Goal: Task Accomplishment & Management: Use online tool/utility

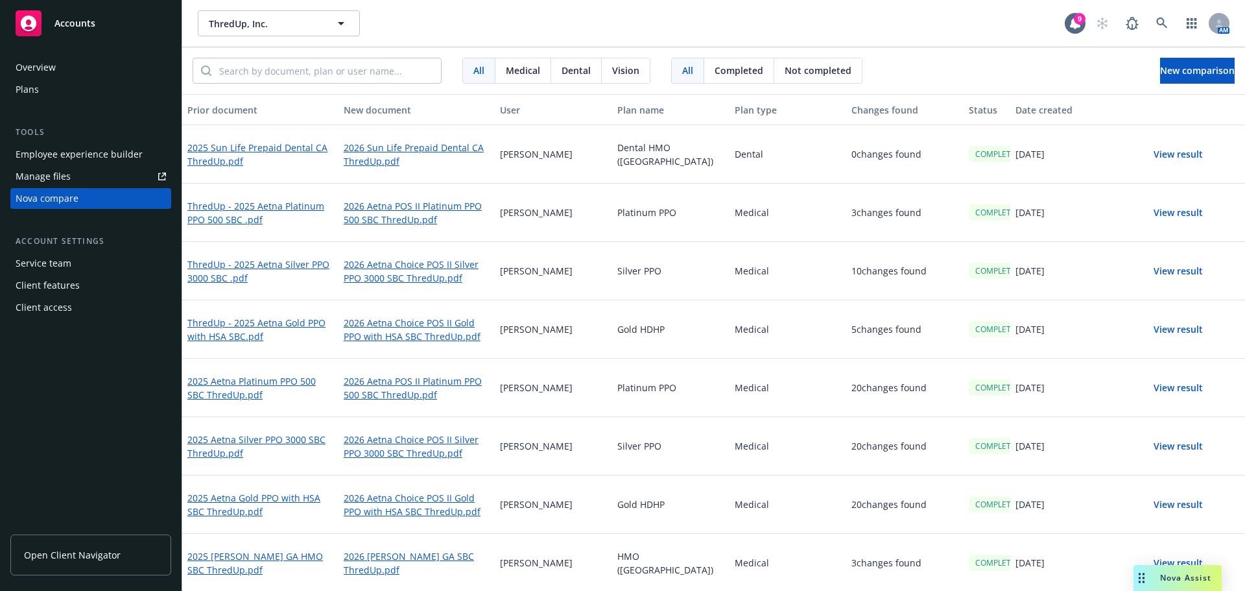
click at [1162, 151] on button "View result" at bounding box center [1178, 154] width 91 height 26
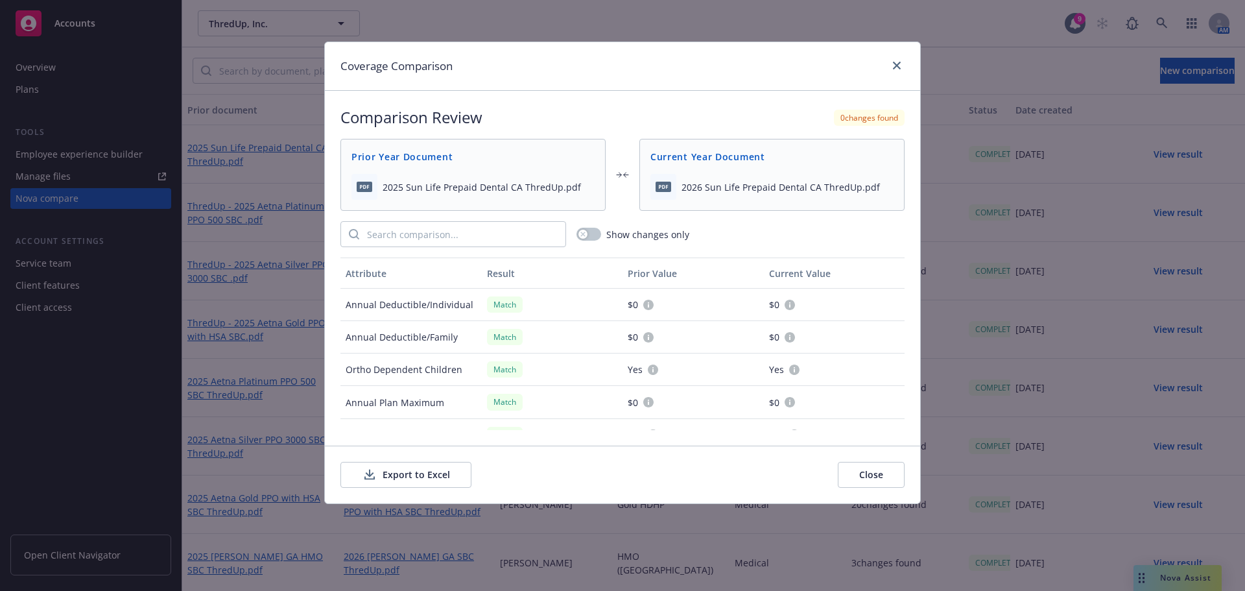
click at [401, 479] on button "Export to Excel" at bounding box center [405, 475] width 131 height 26
click at [893, 69] on link "close" at bounding box center [897, 66] width 16 height 16
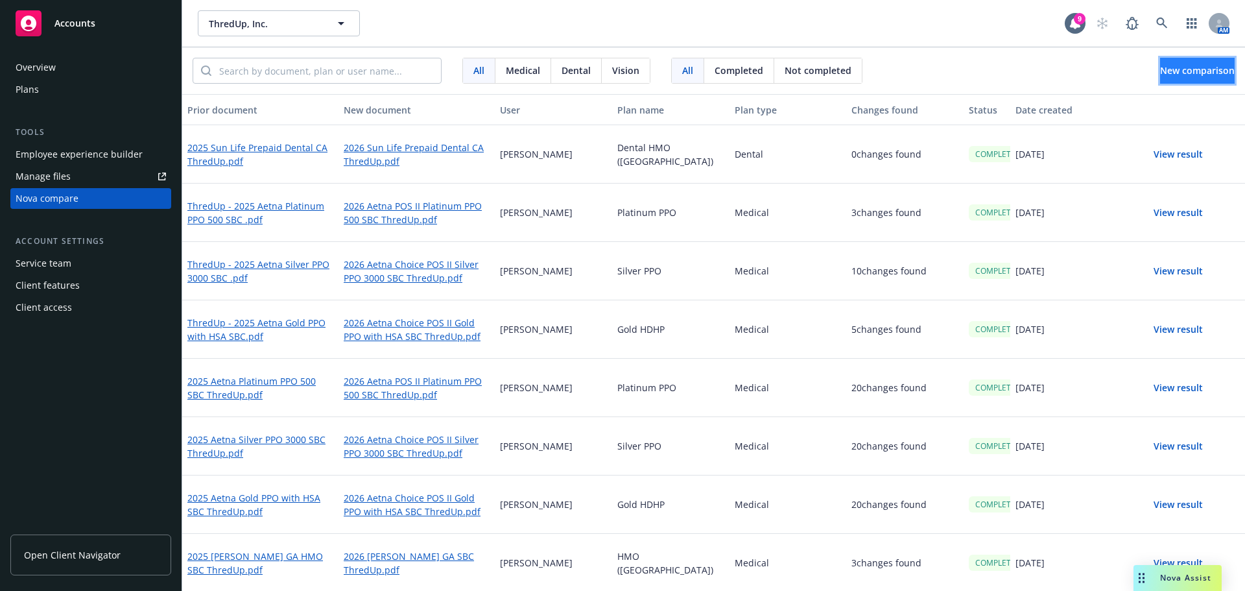
click at [1206, 69] on span "New comparison" at bounding box center [1197, 70] width 75 height 12
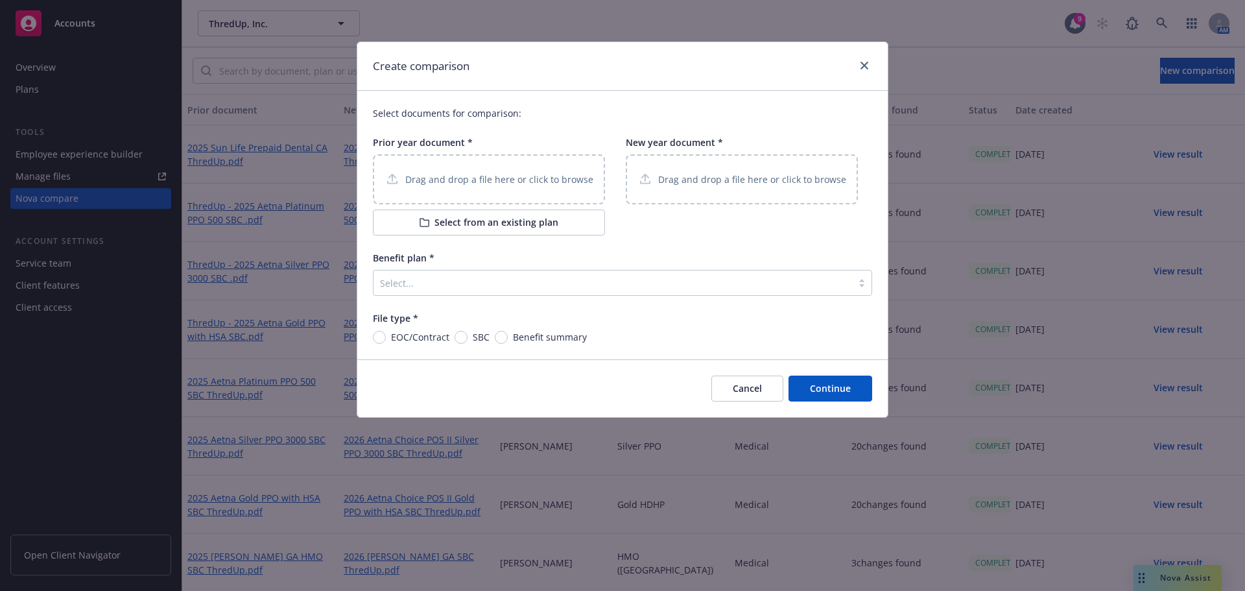
click at [505, 180] on p "Drag and drop a file here or click to browse" at bounding box center [499, 179] width 188 height 14
click at [425, 280] on div at bounding box center [612, 283] width 465 height 16
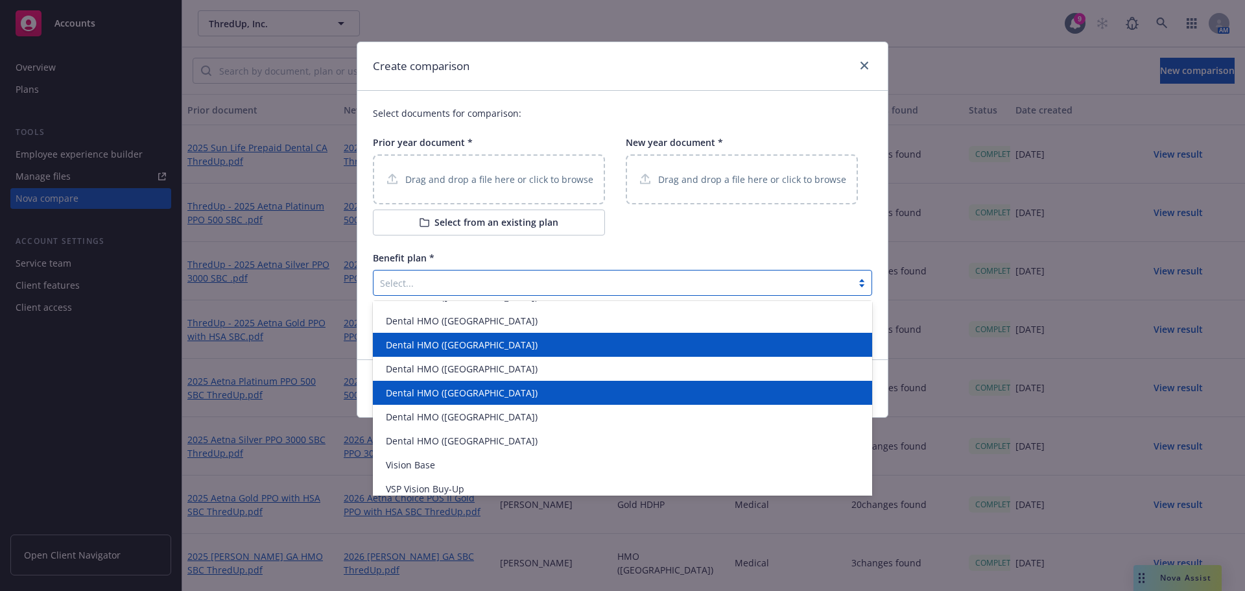
scroll to position [314, 0]
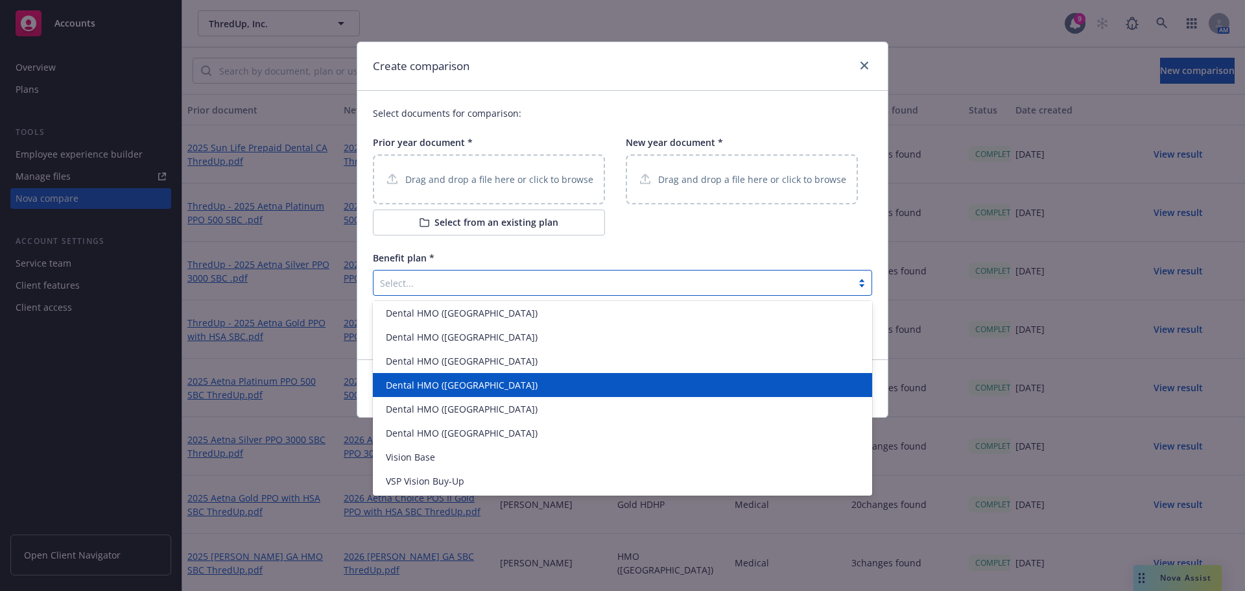
click at [836, 227] on div "New year document * Drag and drop a file here or click to browse" at bounding box center [742, 185] width 232 height 100
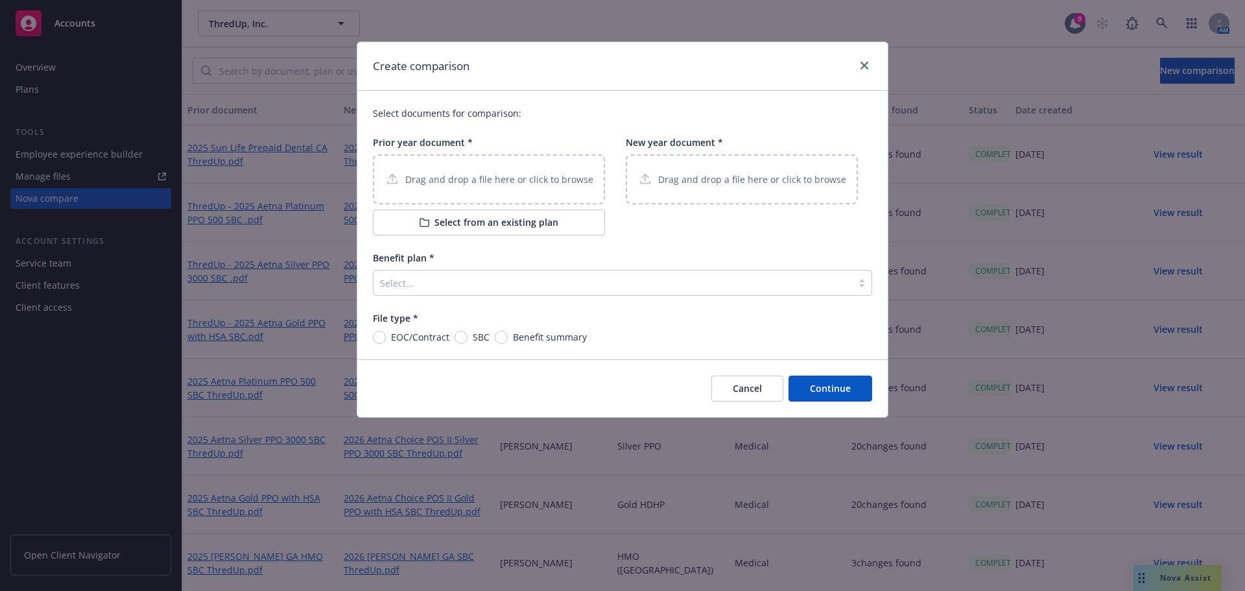
click at [421, 178] on p "Drag and drop a file here or click to browse" at bounding box center [499, 179] width 188 height 14
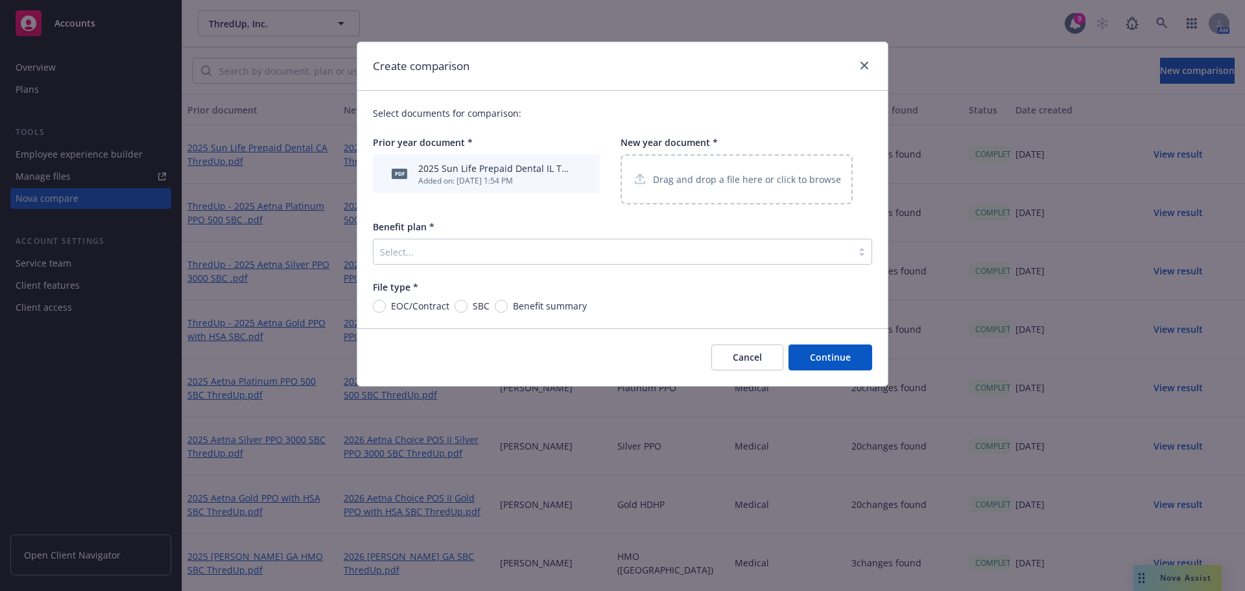
click at [681, 173] on p "Drag and drop a file here or click to browse" at bounding box center [747, 179] width 188 height 14
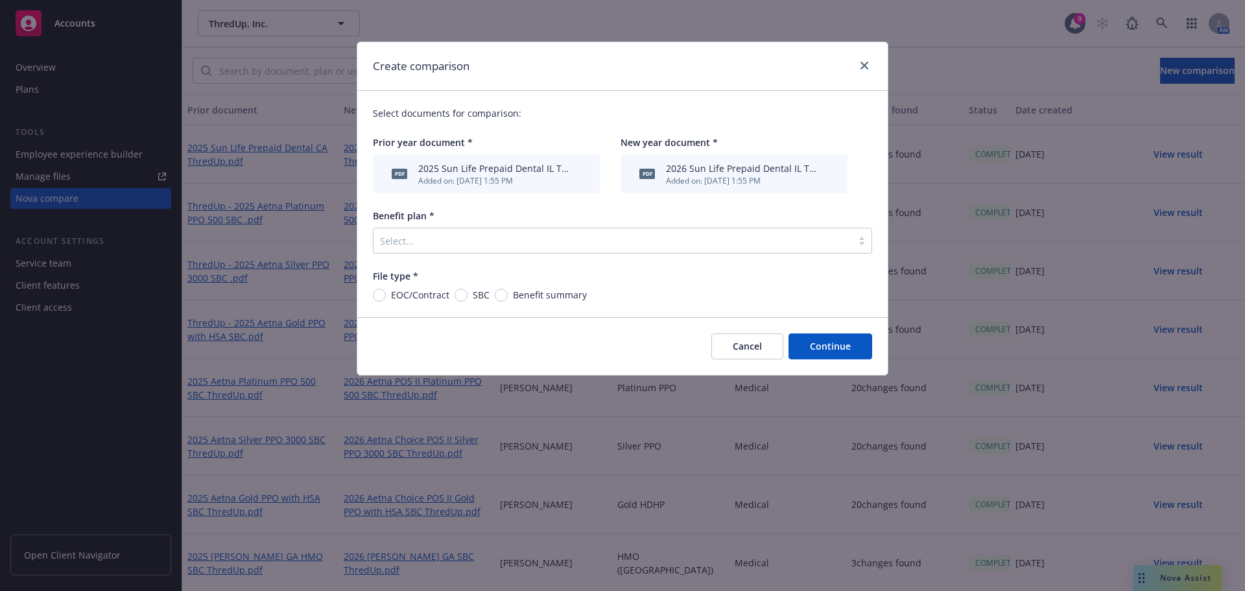
click at [739, 347] on button "Cancel" at bounding box center [747, 346] width 72 height 26
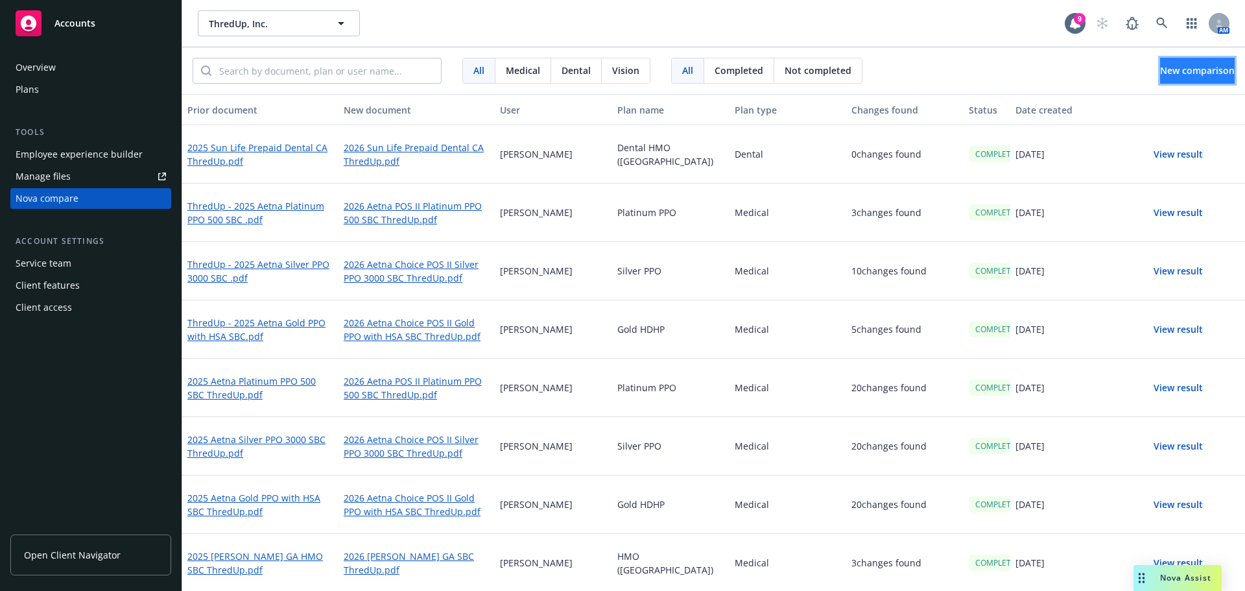
click at [1188, 75] on span "New comparison" at bounding box center [1197, 70] width 75 height 12
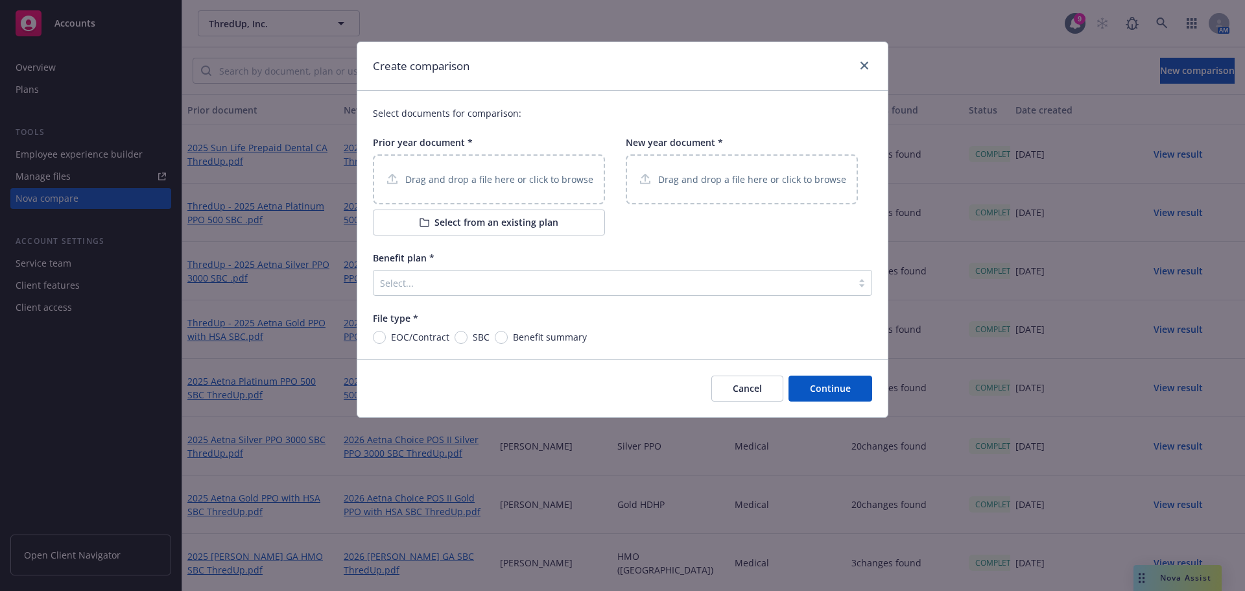
click at [507, 176] on p "Drag and drop a file here or click to browse" at bounding box center [499, 179] width 188 height 14
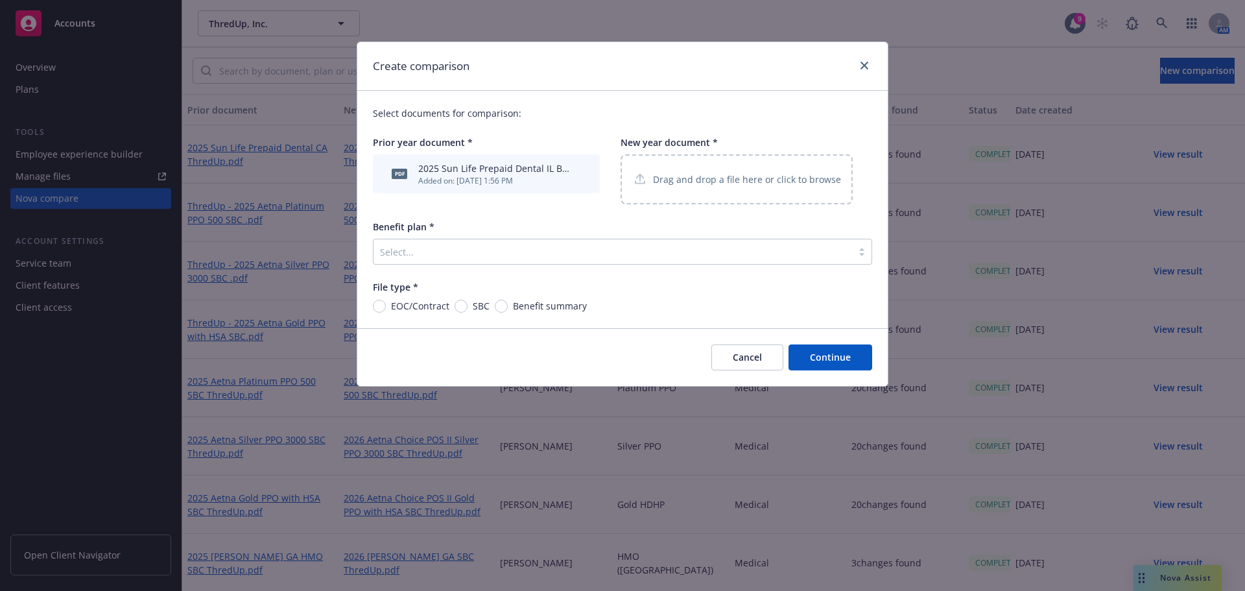
click at [698, 178] on p "Drag and drop a file here or click to browse" at bounding box center [747, 179] width 188 height 14
click at [497, 306] on input "Benefit summary" at bounding box center [501, 306] width 13 height 13
radio input "true"
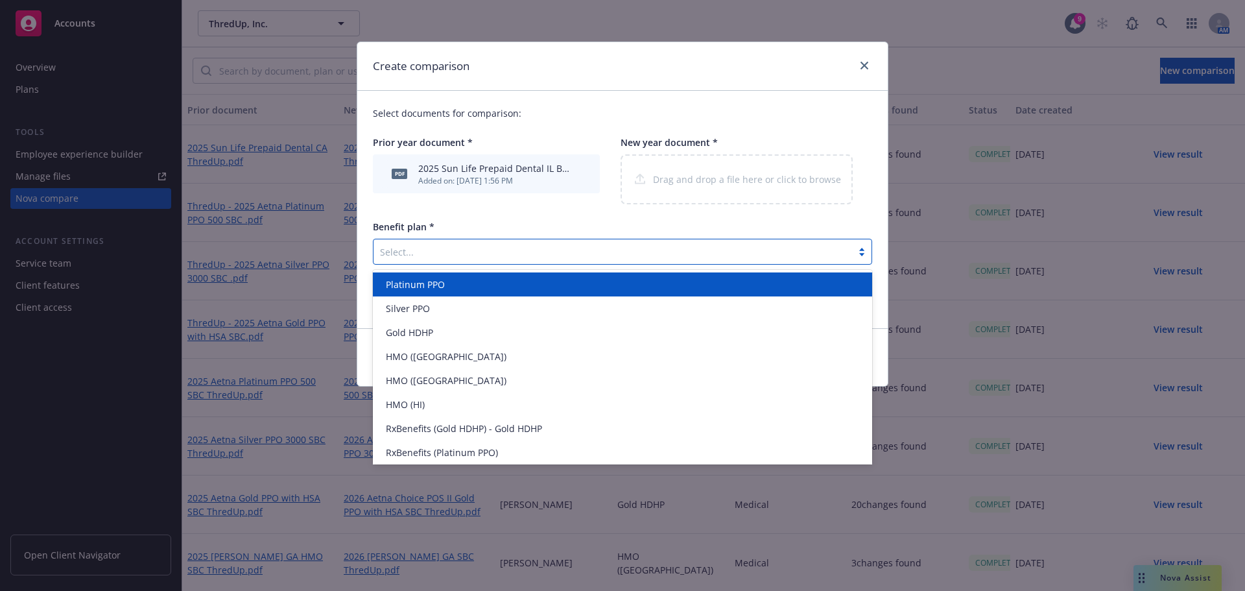
click at [436, 248] on div at bounding box center [612, 252] width 465 height 16
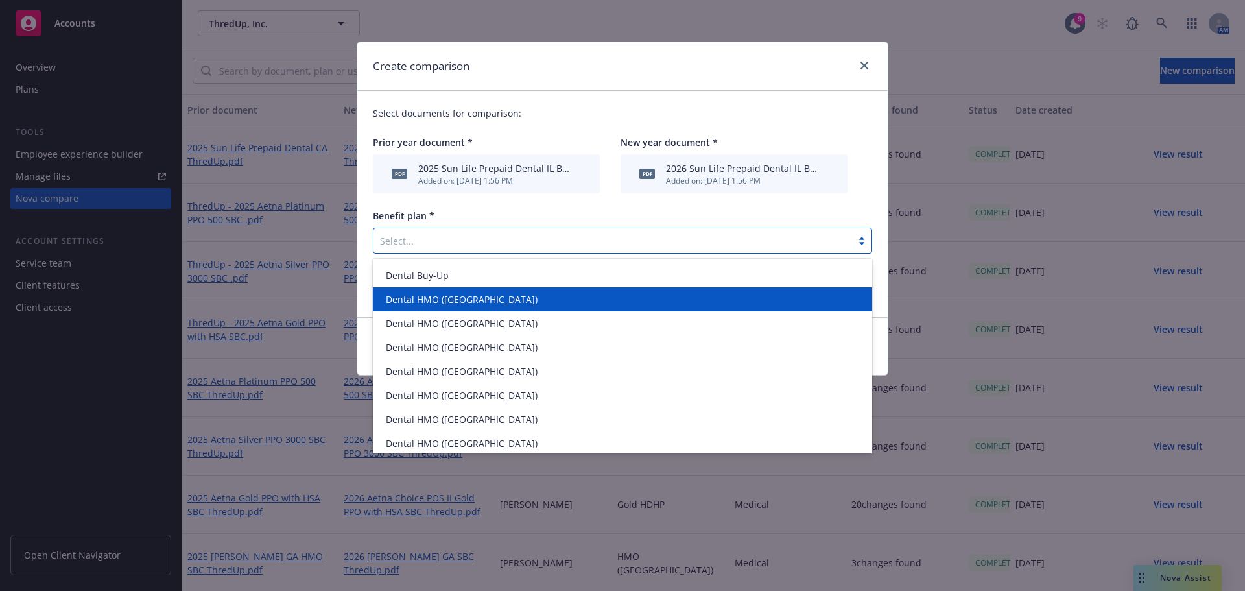
scroll to position [259, 0]
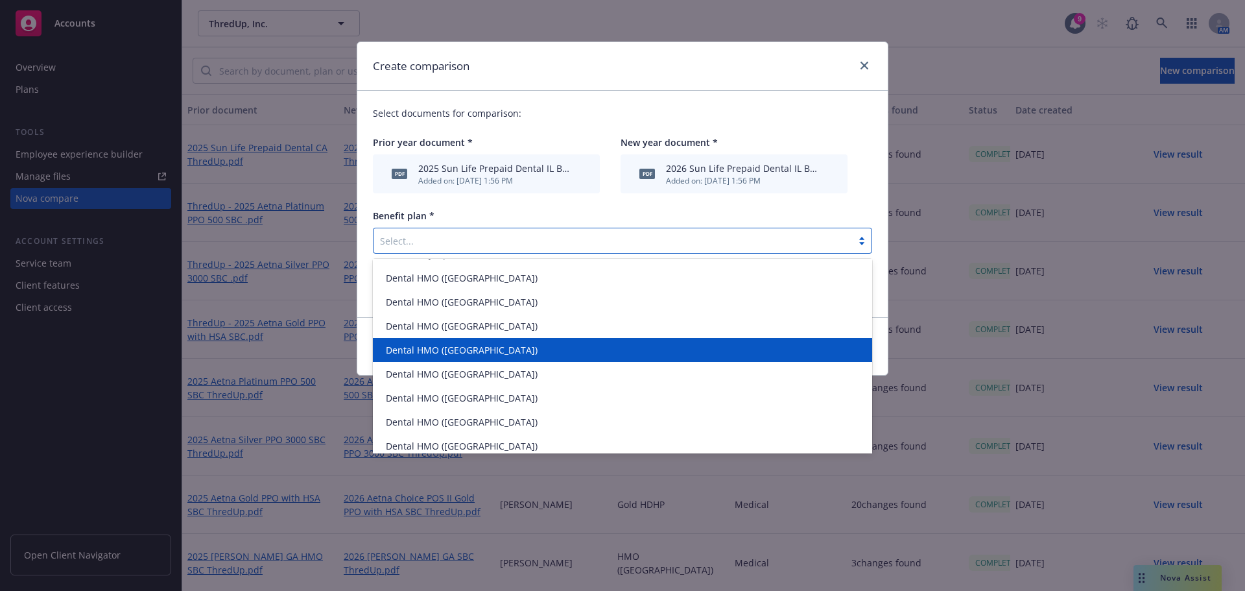
click at [451, 351] on span "Dental HMO ([GEOGRAPHIC_DATA])" at bounding box center [462, 350] width 152 height 14
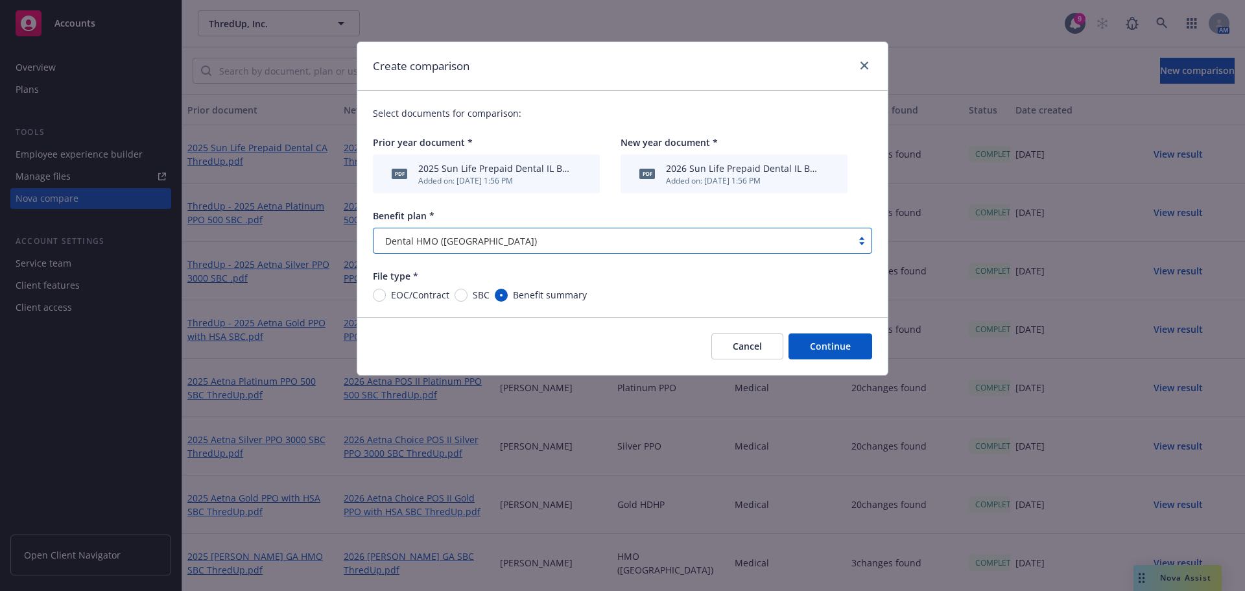
click at [838, 346] on button "Continue" at bounding box center [830, 346] width 84 height 26
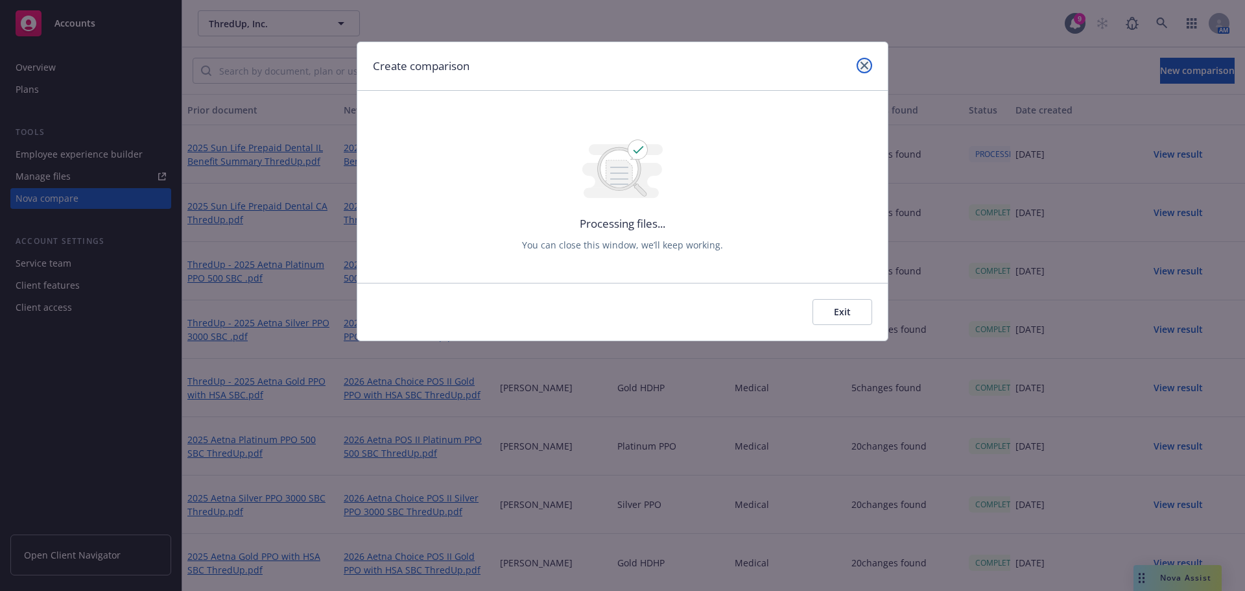
click at [860, 67] on icon "close" at bounding box center [864, 66] width 8 height 8
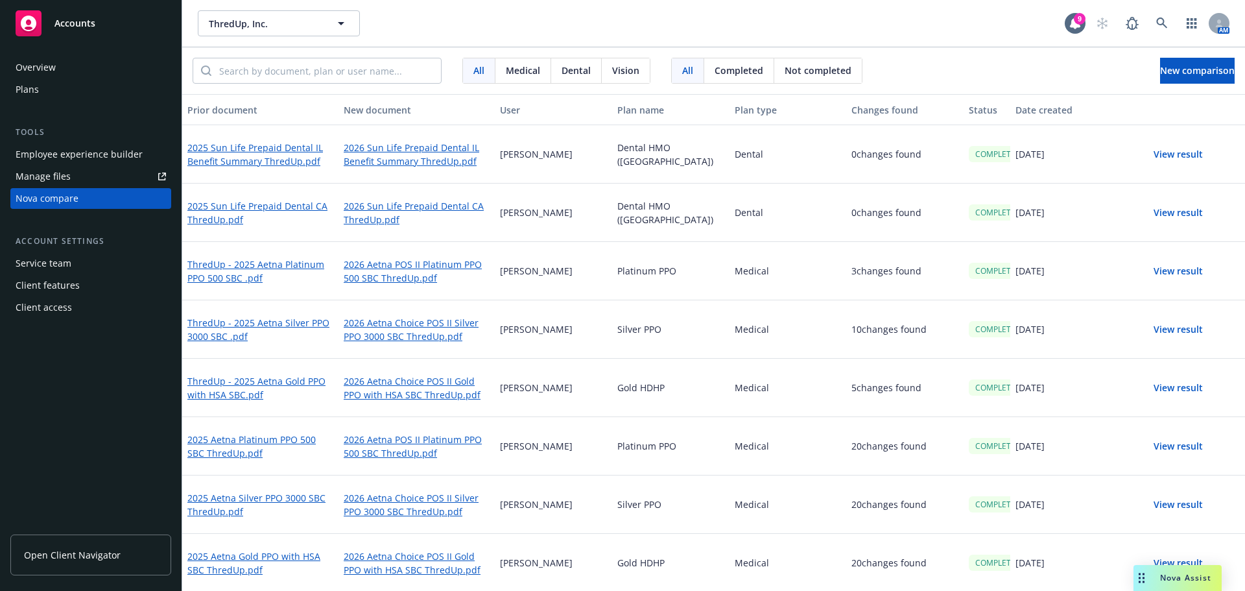
click at [1162, 157] on button "View result" at bounding box center [1178, 154] width 91 height 26
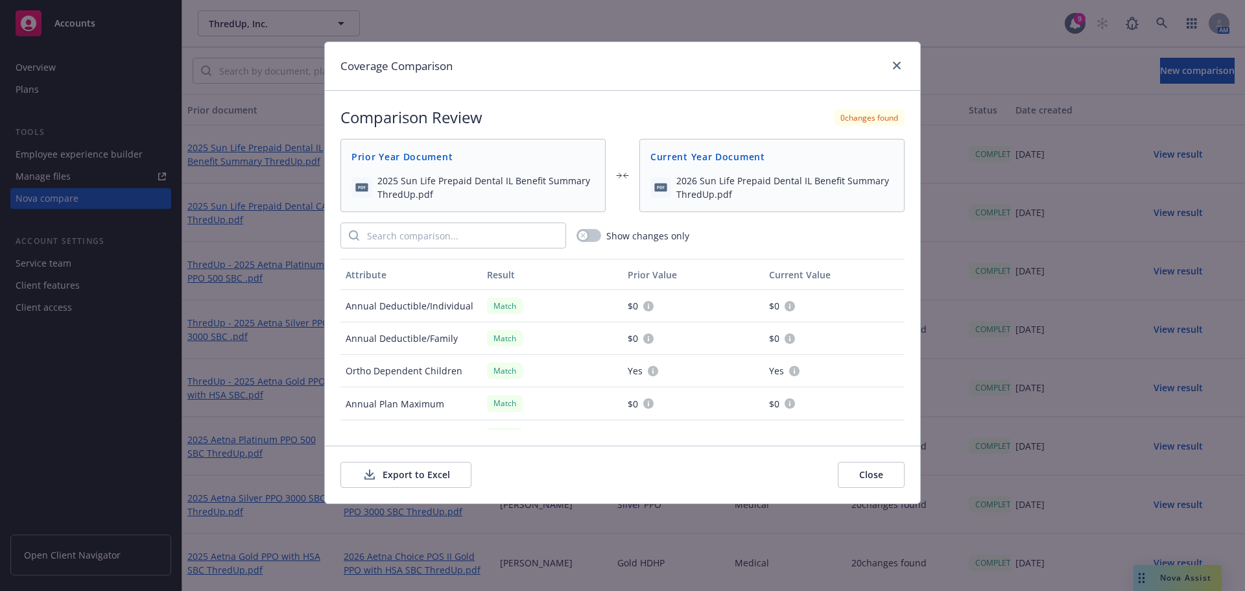
click at [1158, 152] on div "Coverage Comparison Comparison Review 0 changes found Prior Year Document 2025 …" at bounding box center [622, 295] width 1245 height 591
click at [421, 475] on button "Export to Excel" at bounding box center [405, 475] width 131 height 26
click at [895, 67] on icon "close" at bounding box center [897, 66] width 8 height 8
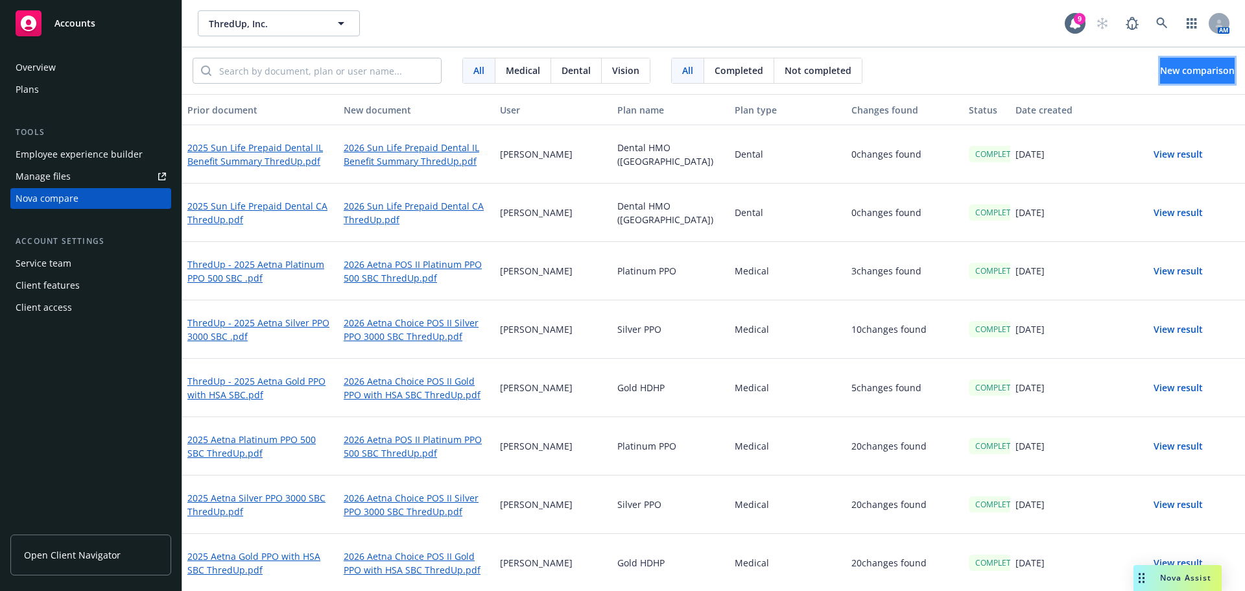
click at [1183, 64] on span "New comparison" at bounding box center [1197, 70] width 75 height 12
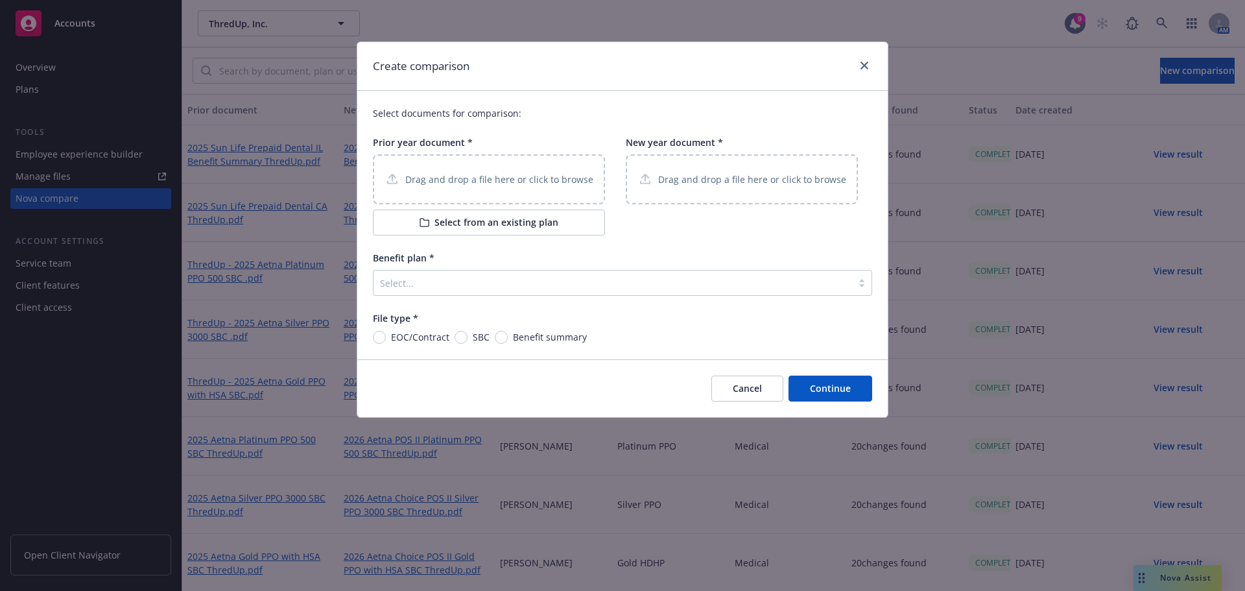
click at [500, 180] on p "Drag and drop a file here or click to browse" at bounding box center [499, 179] width 188 height 14
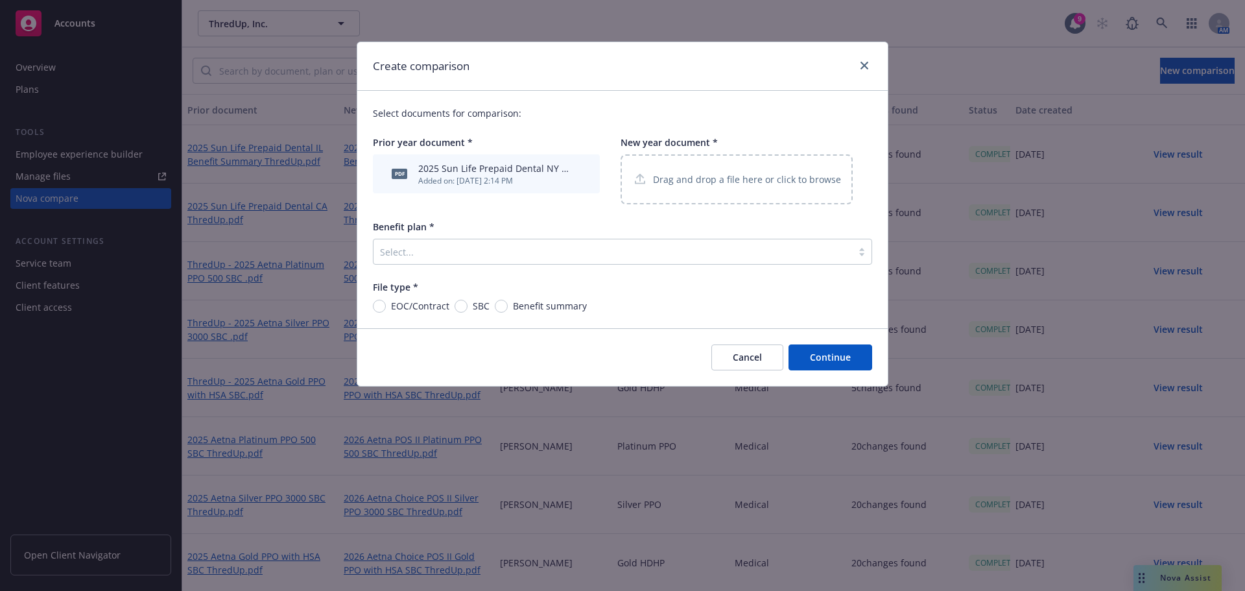
click at [740, 171] on div "Drag and drop a file here or click to browse" at bounding box center [736, 179] width 209 height 16
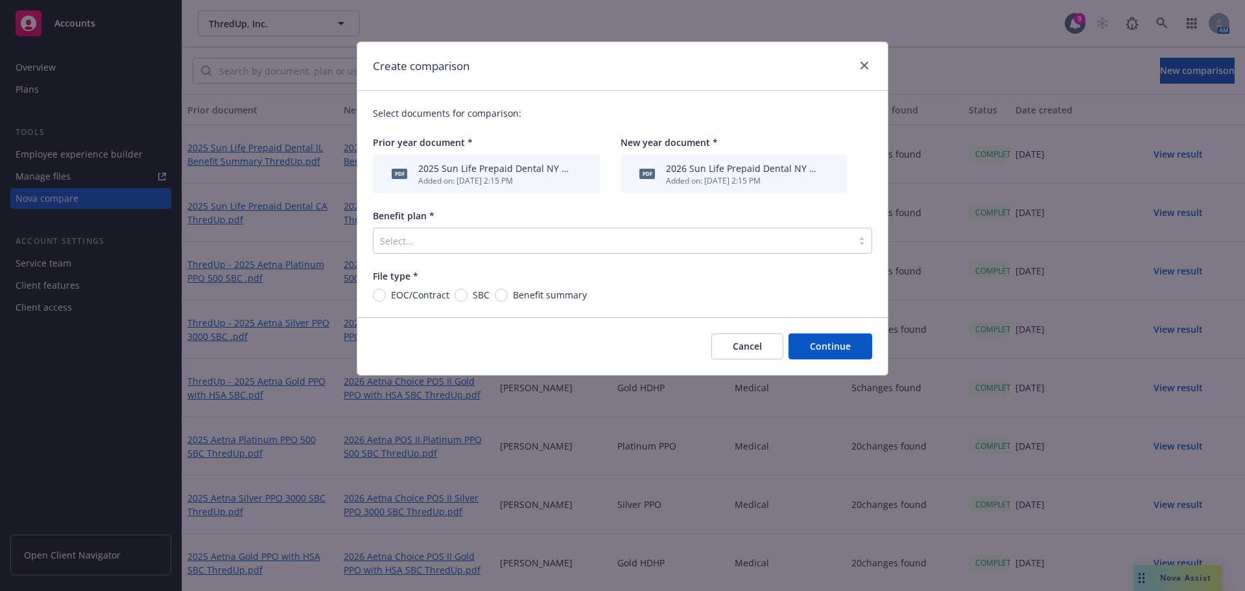
click at [407, 238] on div at bounding box center [612, 241] width 465 height 16
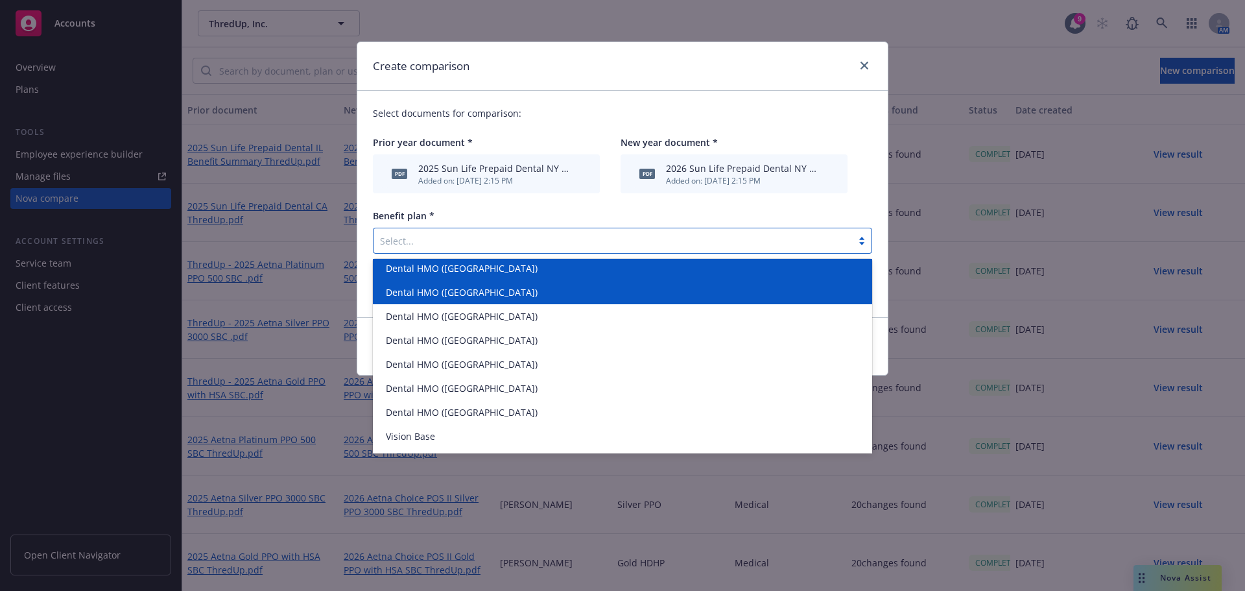
scroll to position [314, 0]
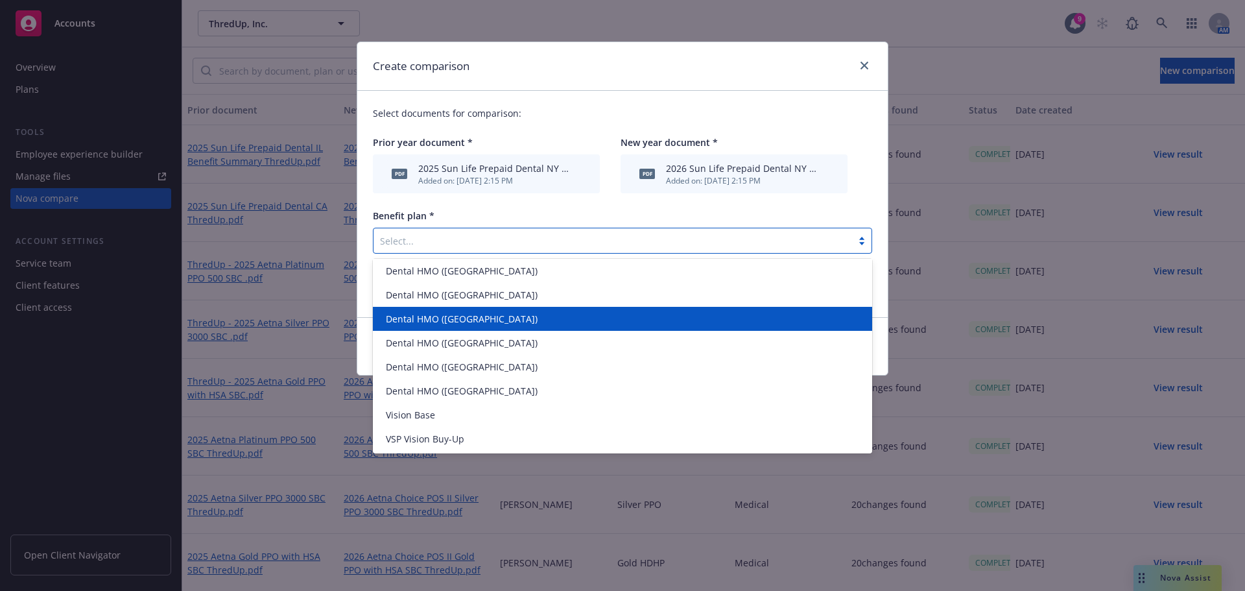
click at [453, 316] on span "Dental HMO ([GEOGRAPHIC_DATA])" at bounding box center [462, 319] width 152 height 14
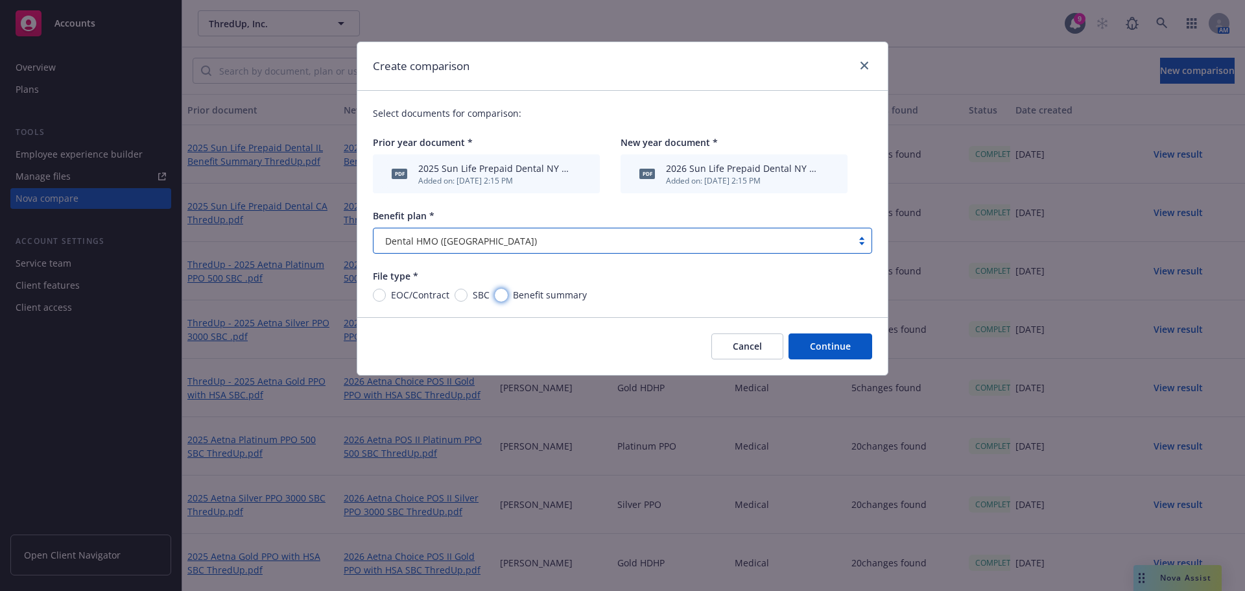
click at [499, 298] on input "Benefit summary" at bounding box center [501, 294] width 13 height 13
radio input "true"
click at [826, 347] on button "Continue" at bounding box center [830, 346] width 84 height 26
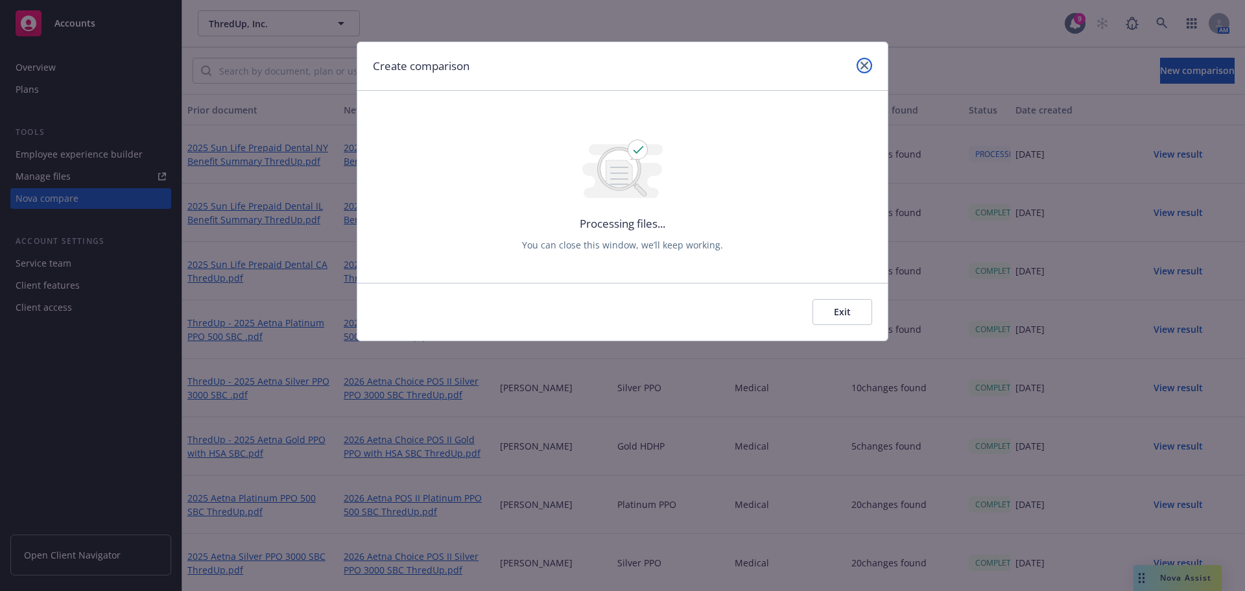
click at [870, 65] on link "close" at bounding box center [864, 66] width 16 height 16
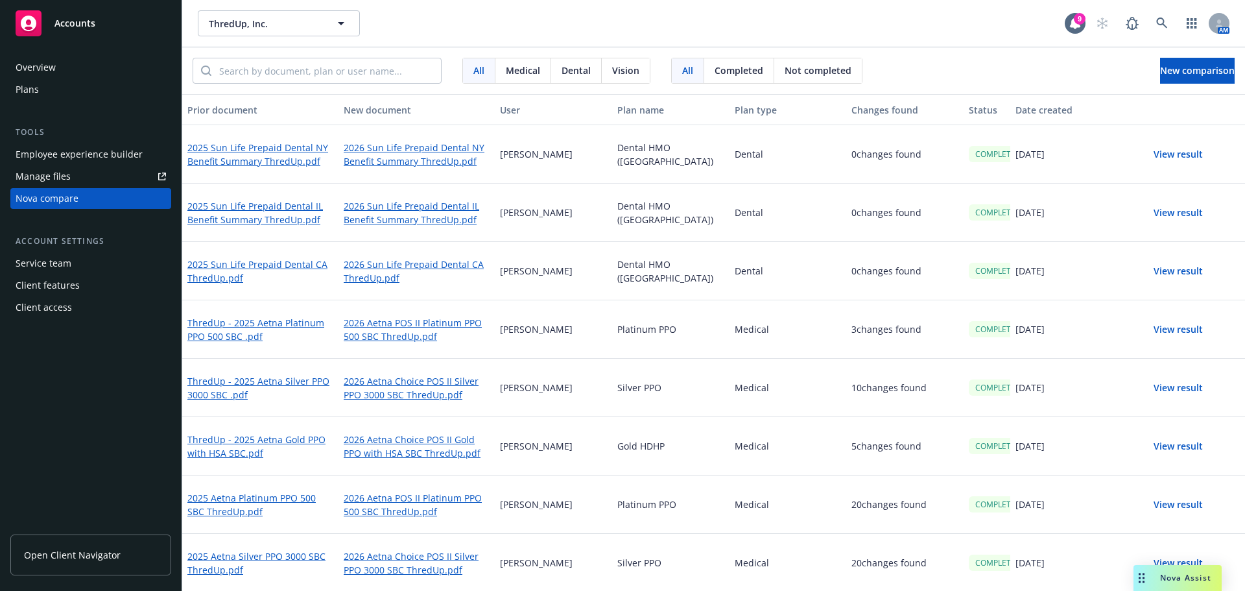
click at [1173, 156] on button "View result" at bounding box center [1178, 154] width 91 height 26
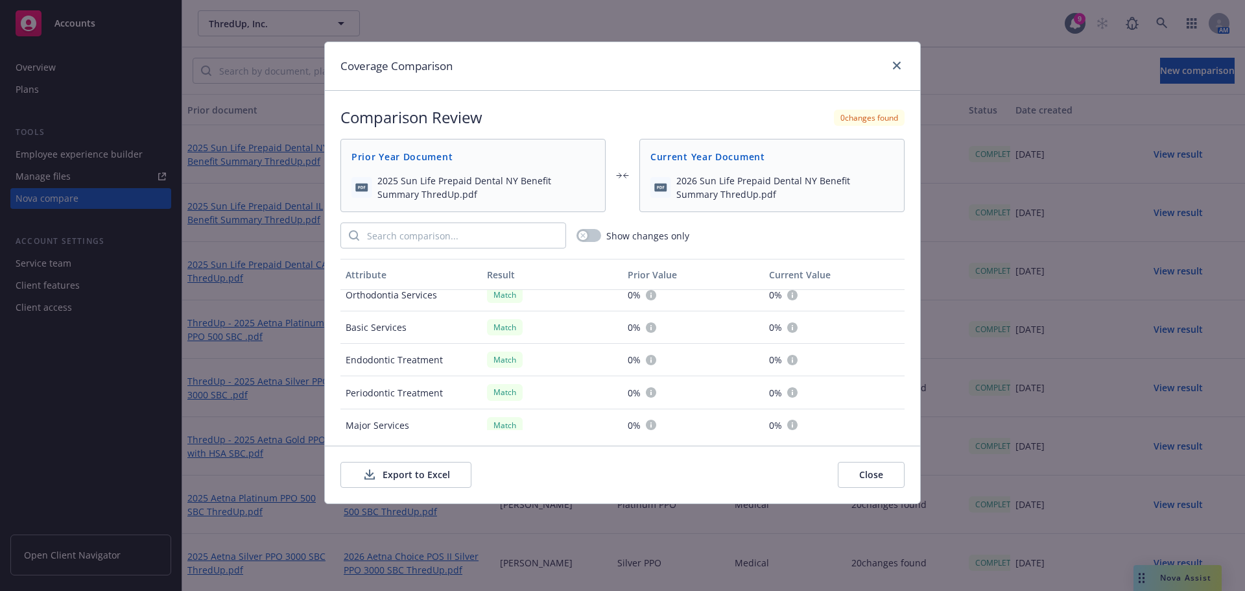
scroll to position [250, 0]
click at [403, 478] on button "Export to Excel" at bounding box center [405, 475] width 131 height 26
click at [893, 66] on icon "close" at bounding box center [897, 66] width 8 height 8
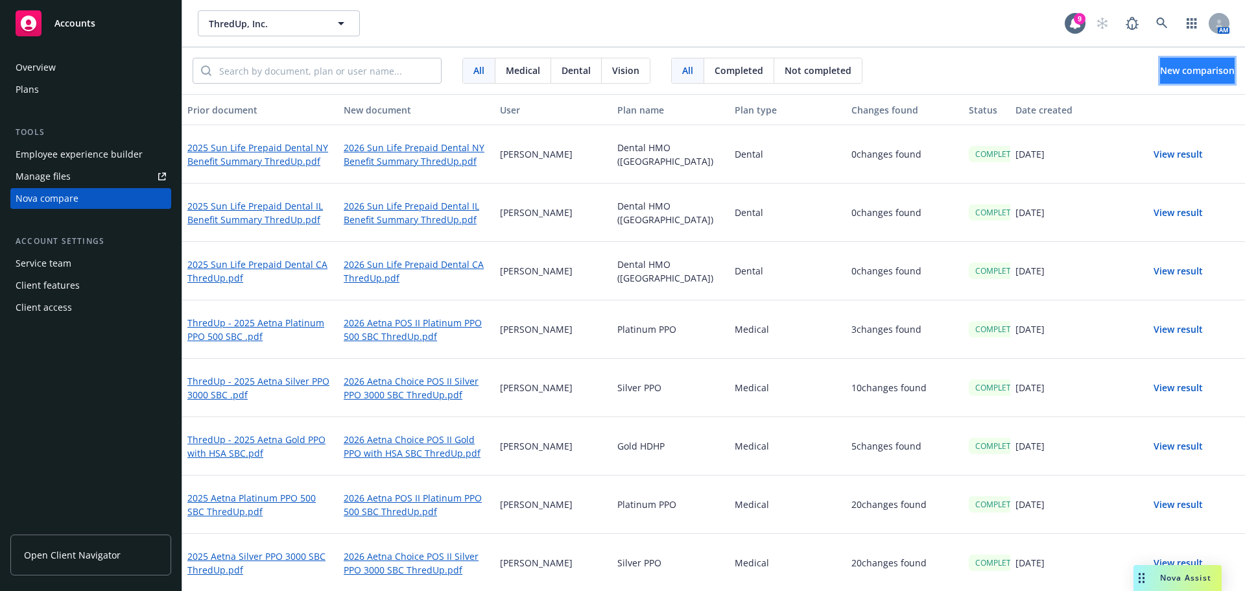
click at [1173, 76] on span "New comparison" at bounding box center [1197, 70] width 75 height 12
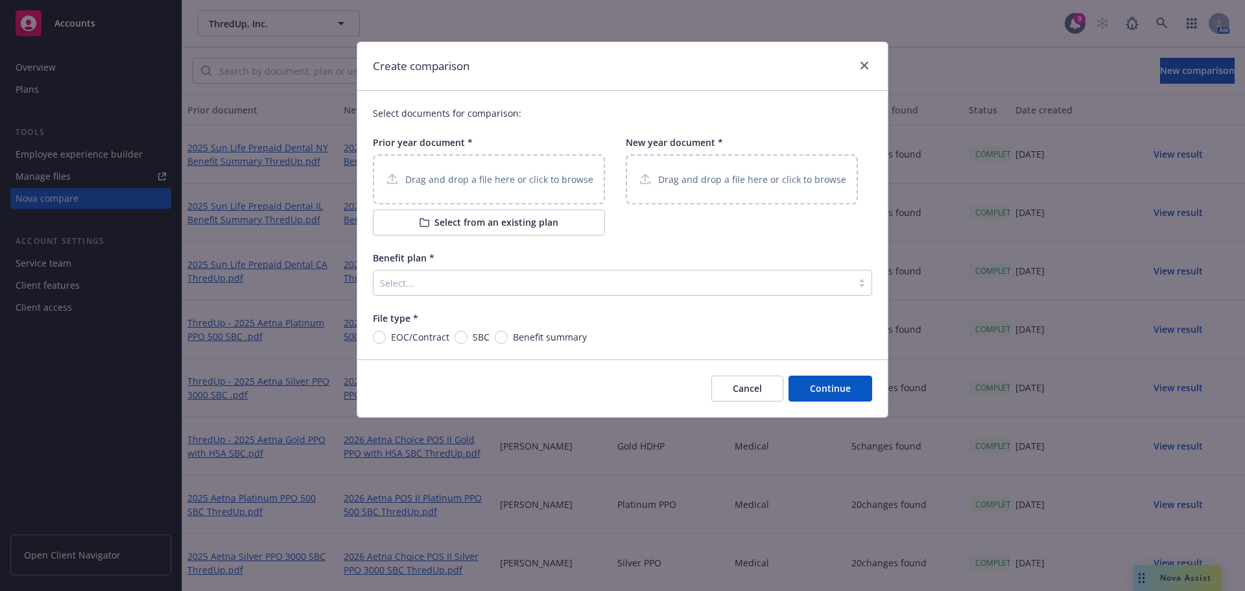
click at [464, 182] on p "Drag and drop a file here or click to browse" at bounding box center [499, 179] width 188 height 14
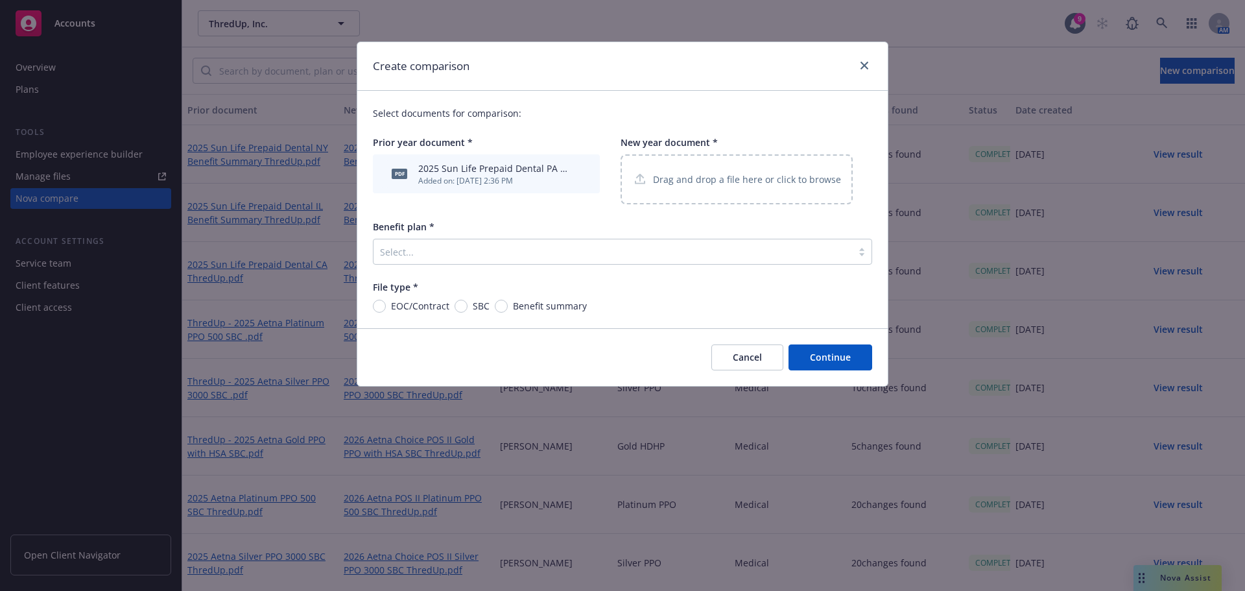
click at [703, 182] on p "Drag and drop a file here or click to browse" at bounding box center [747, 179] width 188 height 14
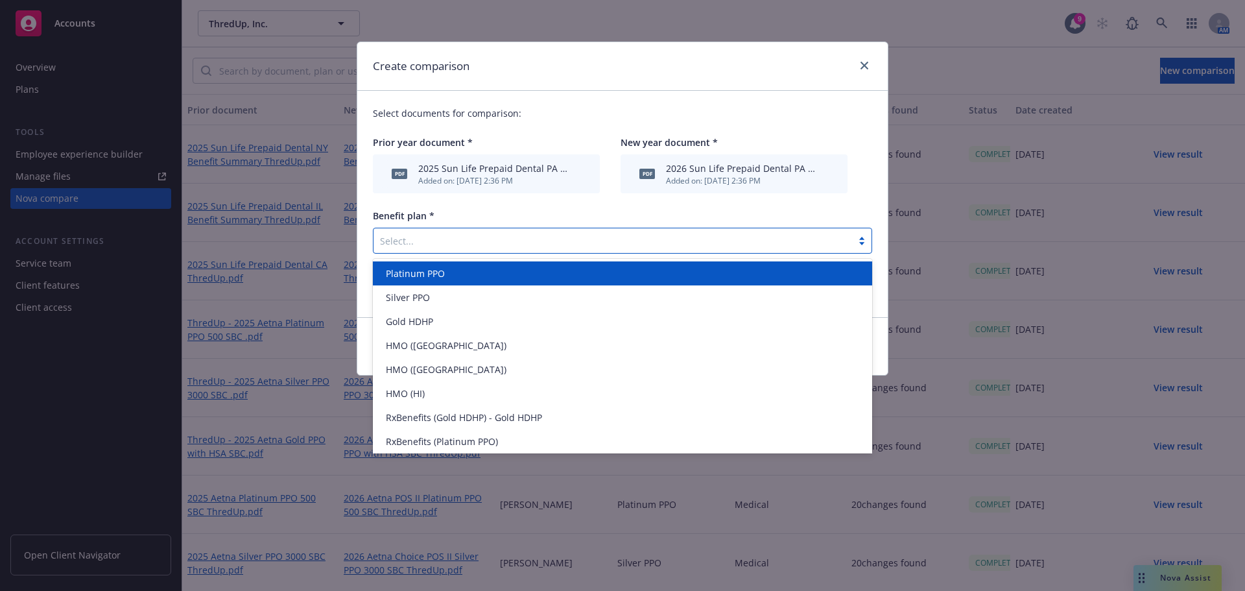
click at [403, 241] on div at bounding box center [612, 241] width 465 height 16
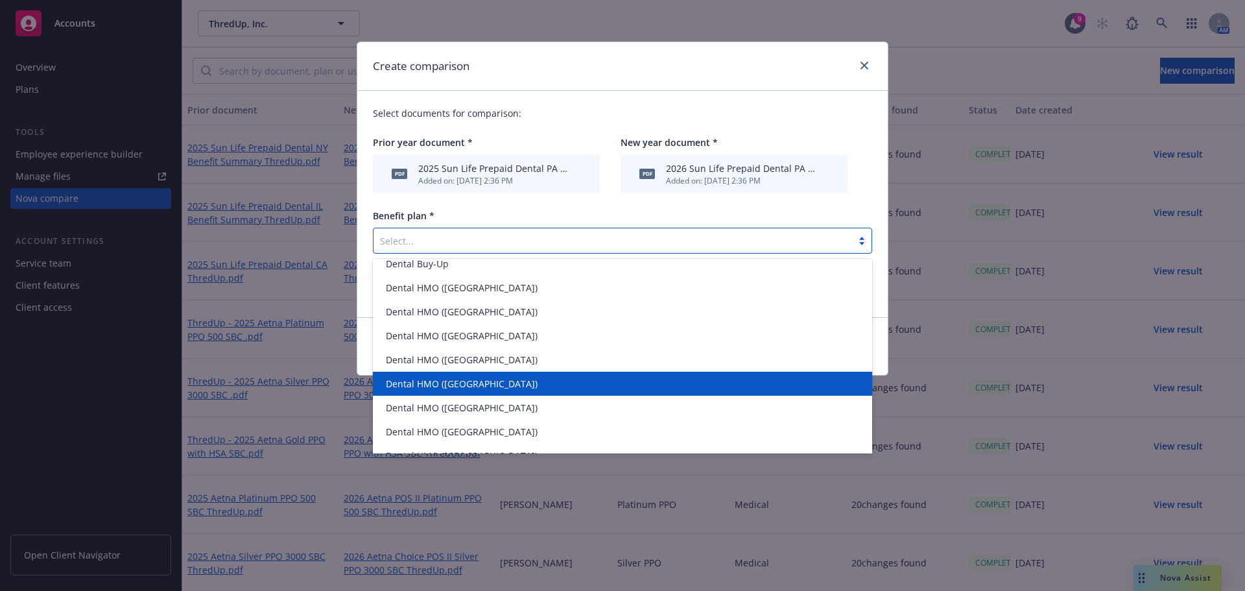
scroll to position [314, 0]
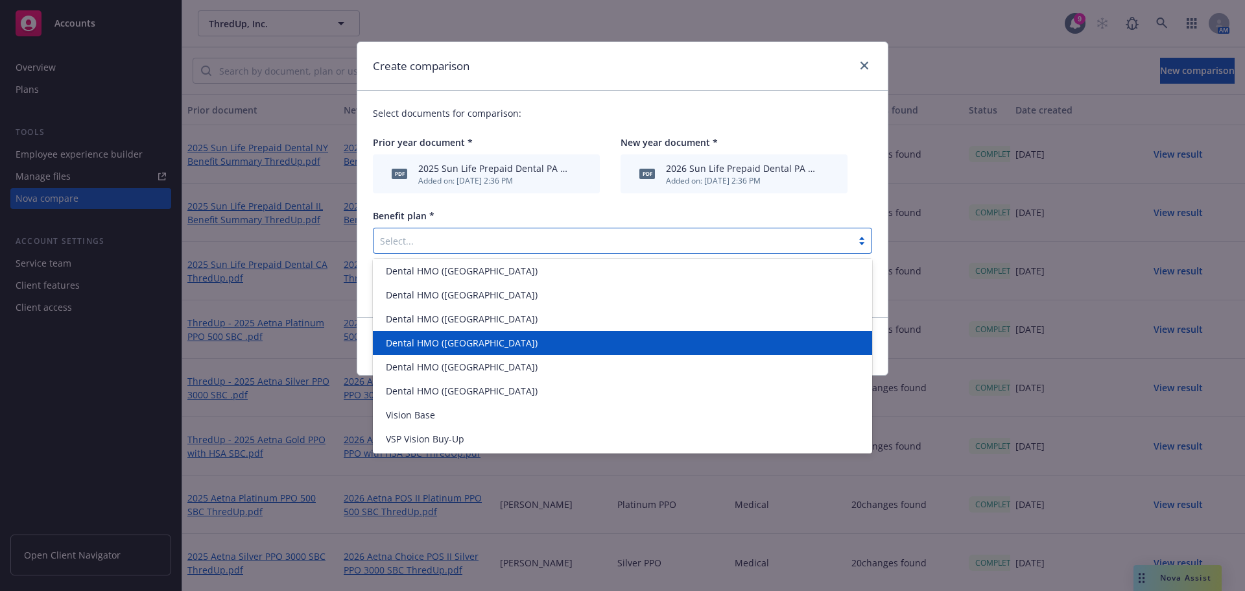
click at [458, 344] on div "Dental HMO ([GEOGRAPHIC_DATA])" at bounding box center [623, 343] width 484 height 14
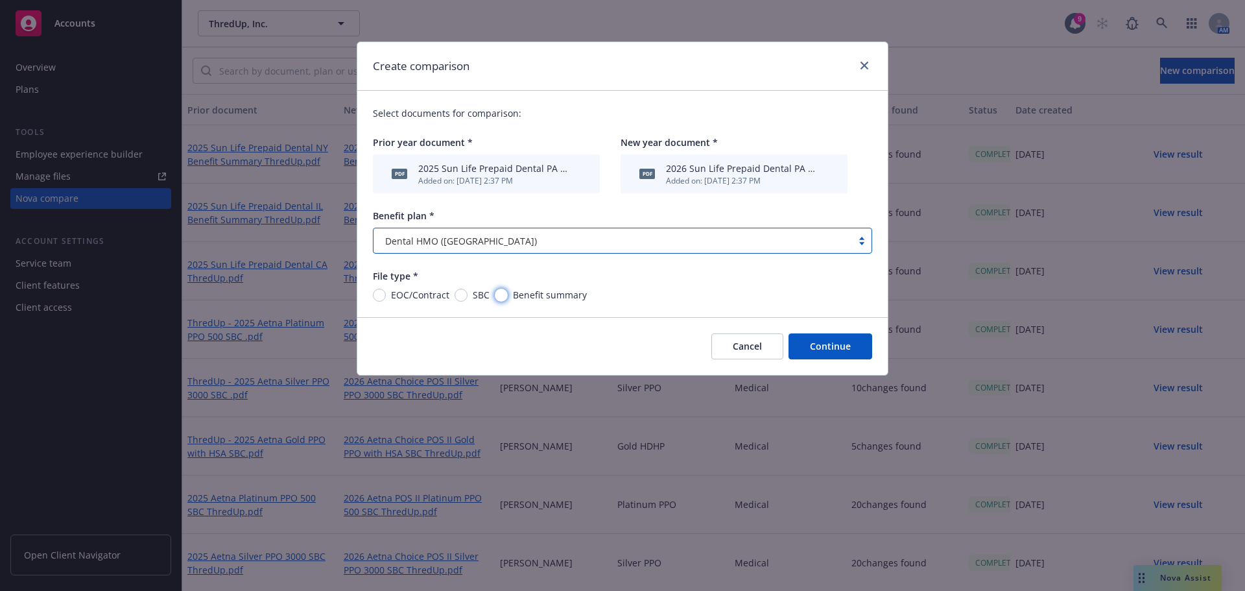
click at [496, 296] on input "Benefit summary" at bounding box center [501, 294] width 13 height 13
radio input "true"
click at [837, 343] on button "Continue" at bounding box center [830, 346] width 84 height 26
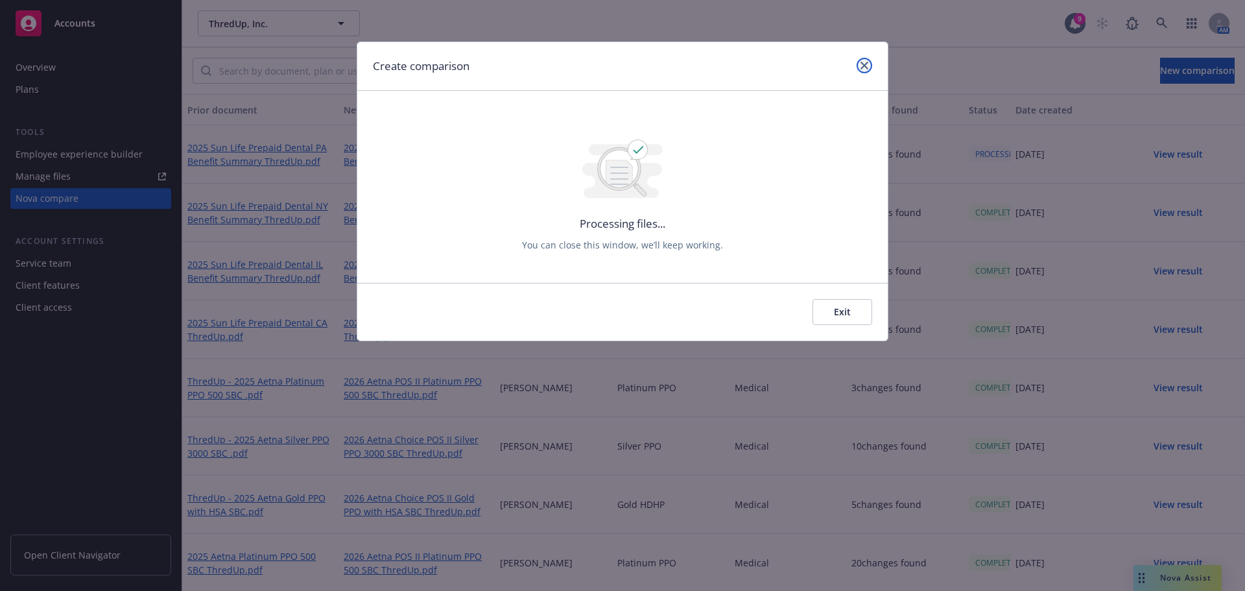
click at [864, 65] on icon "close" at bounding box center [864, 66] width 8 height 8
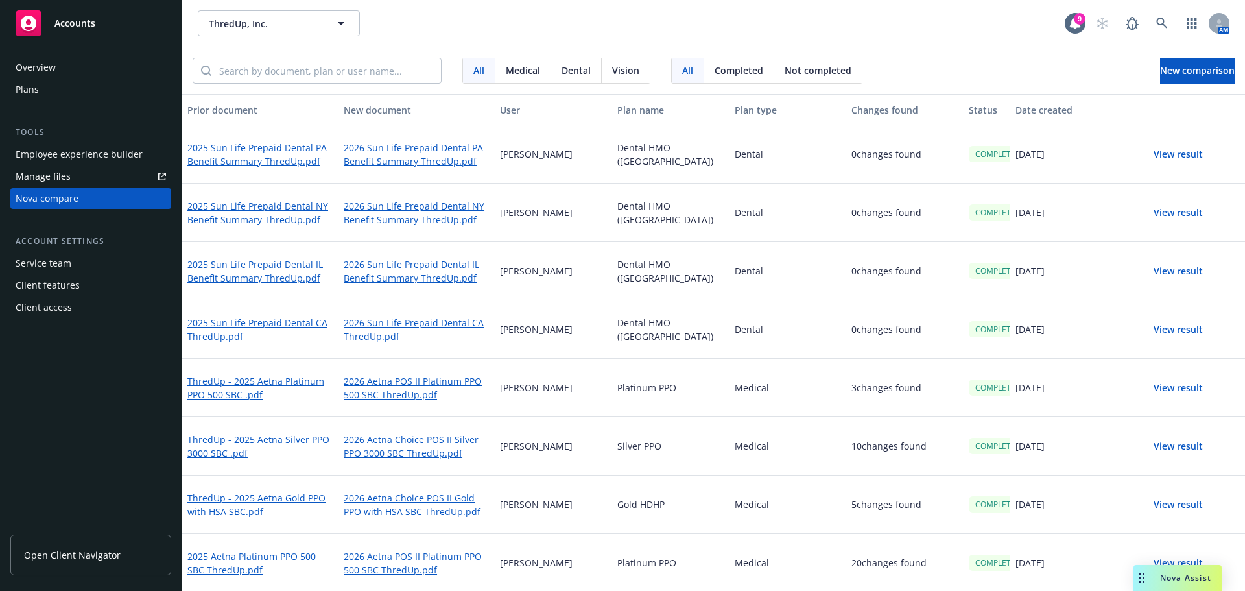
click at [1166, 156] on button "View result" at bounding box center [1178, 154] width 91 height 26
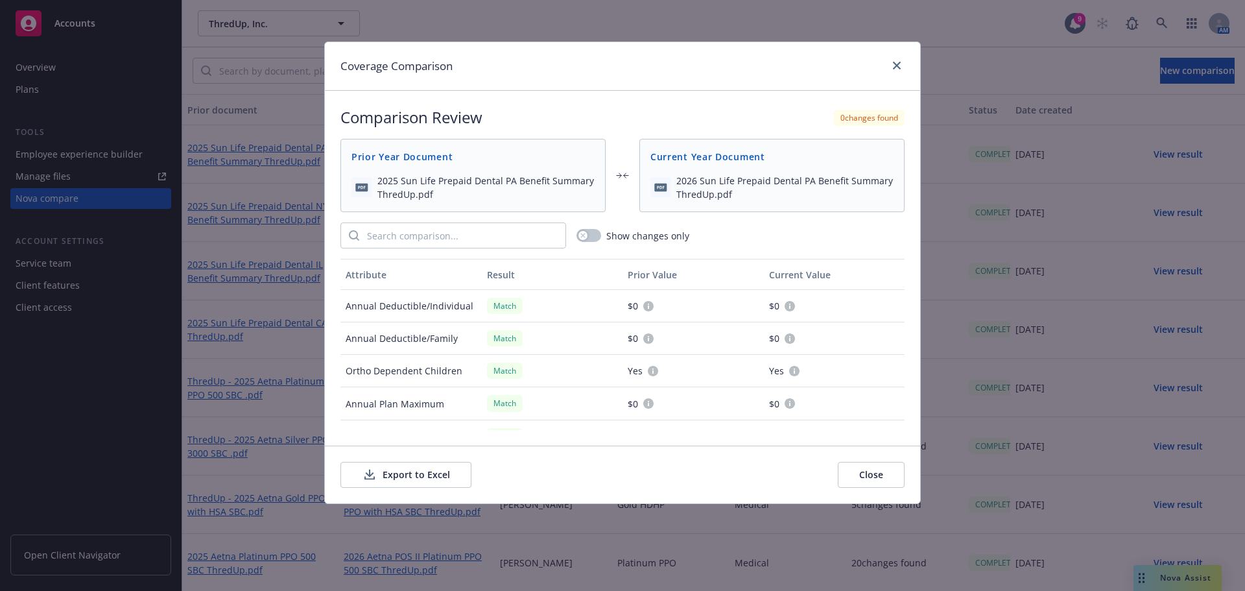
click at [427, 475] on button "Export to Excel" at bounding box center [405, 475] width 131 height 26
click at [899, 65] on icon "close" at bounding box center [897, 66] width 8 height 8
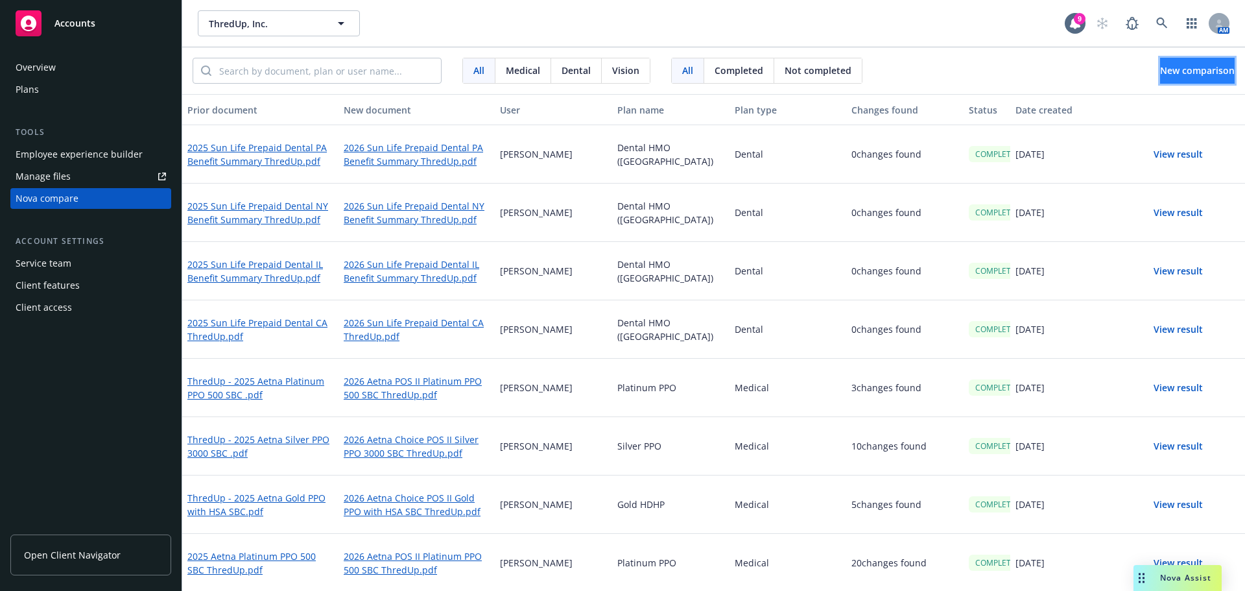
click at [1160, 73] on span "New comparison" at bounding box center [1197, 70] width 75 height 12
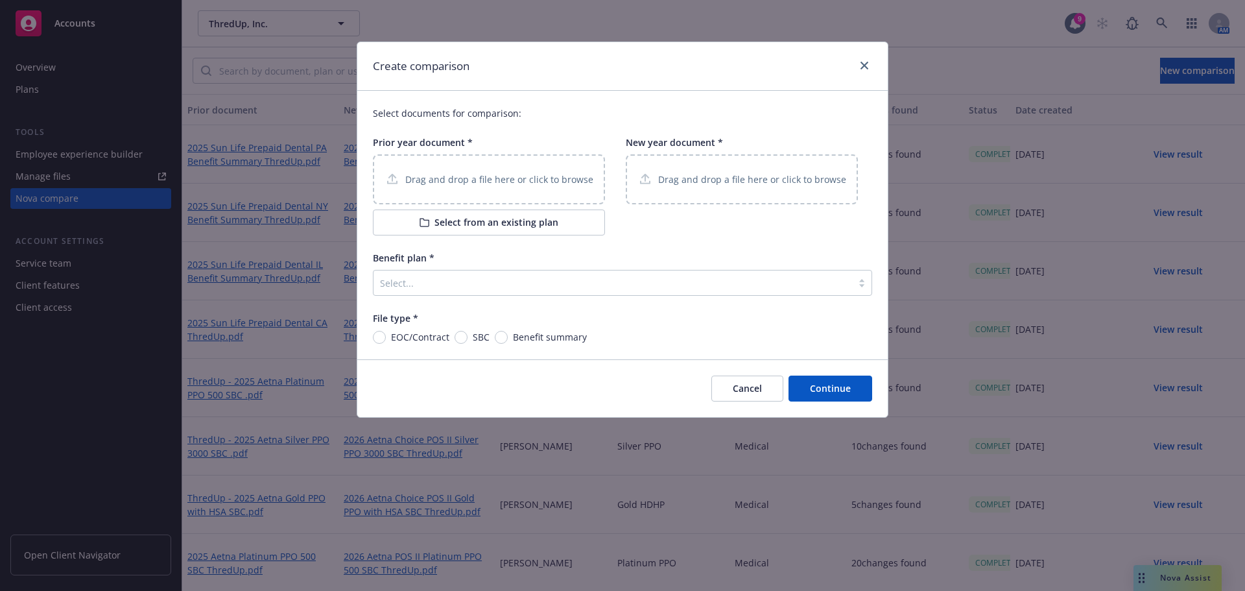
click at [468, 173] on p "Drag and drop a file here or click to browse" at bounding box center [499, 179] width 188 height 14
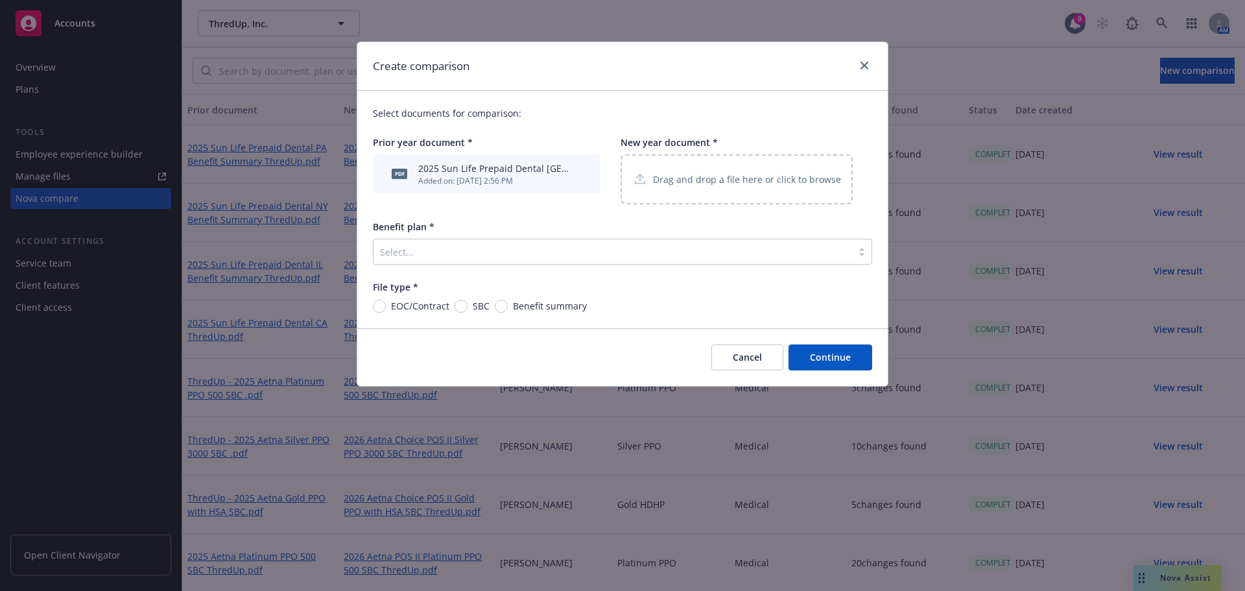
click at [707, 178] on p "Drag and drop a file here or click to browse" at bounding box center [747, 179] width 188 height 14
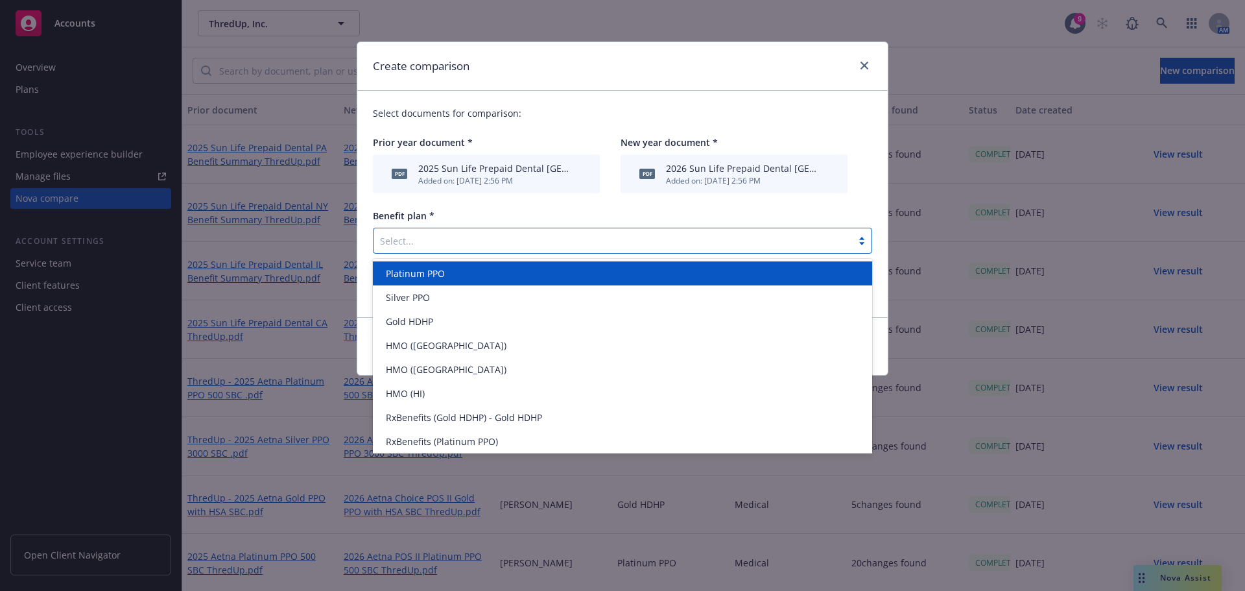
click at [418, 234] on div at bounding box center [612, 241] width 465 height 16
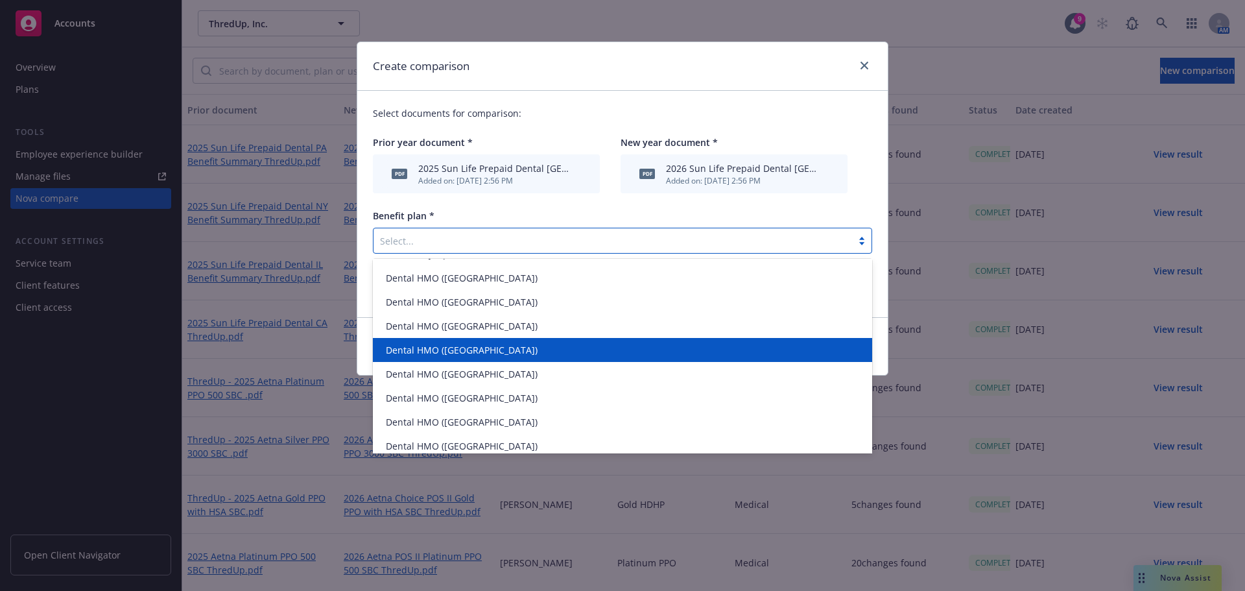
scroll to position [314, 0]
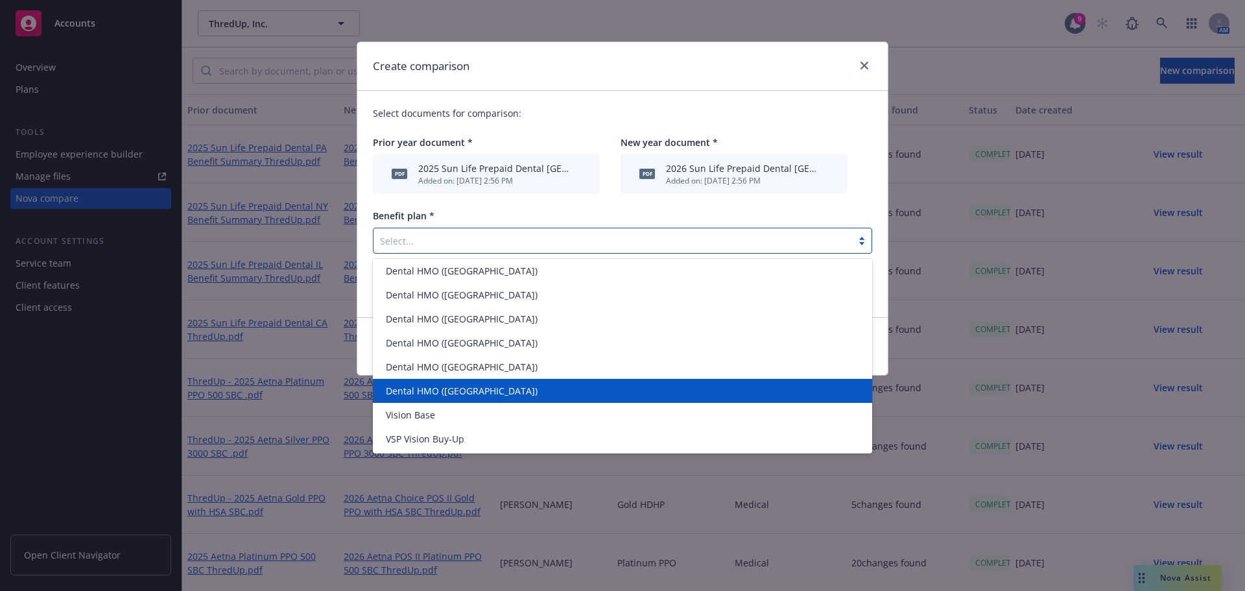
click at [469, 393] on div "Dental HMO ([GEOGRAPHIC_DATA])" at bounding box center [623, 391] width 484 height 14
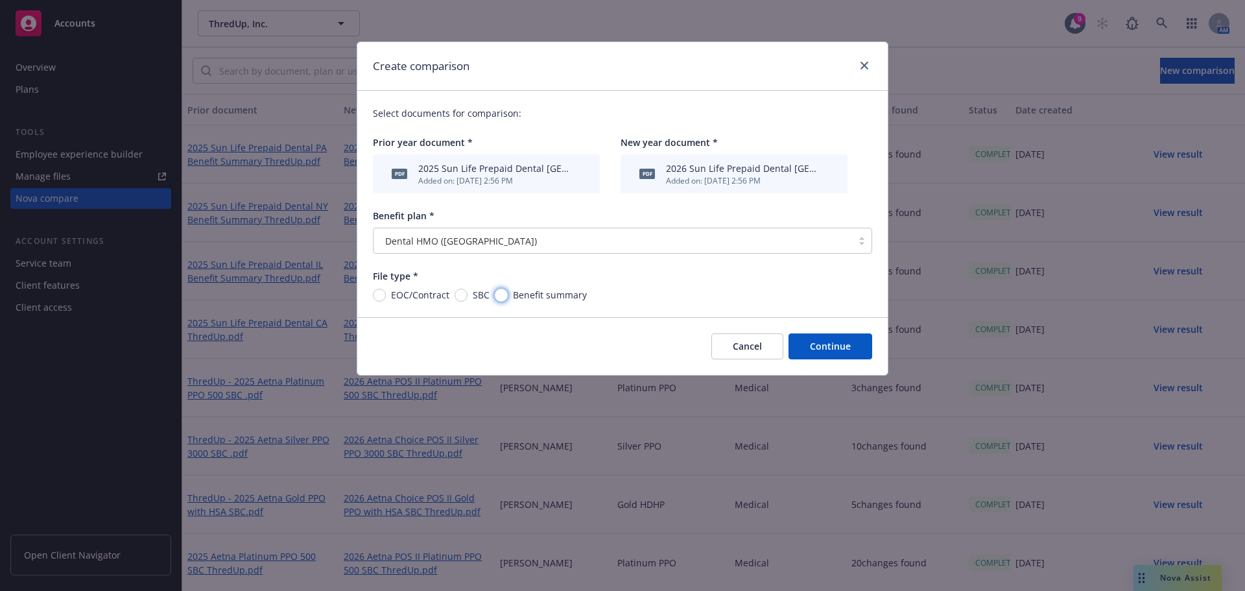
click at [500, 294] on input "Benefit summary" at bounding box center [501, 294] width 13 height 13
radio input "true"
click at [853, 344] on button "Continue" at bounding box center [830, 346] width 84 height 26
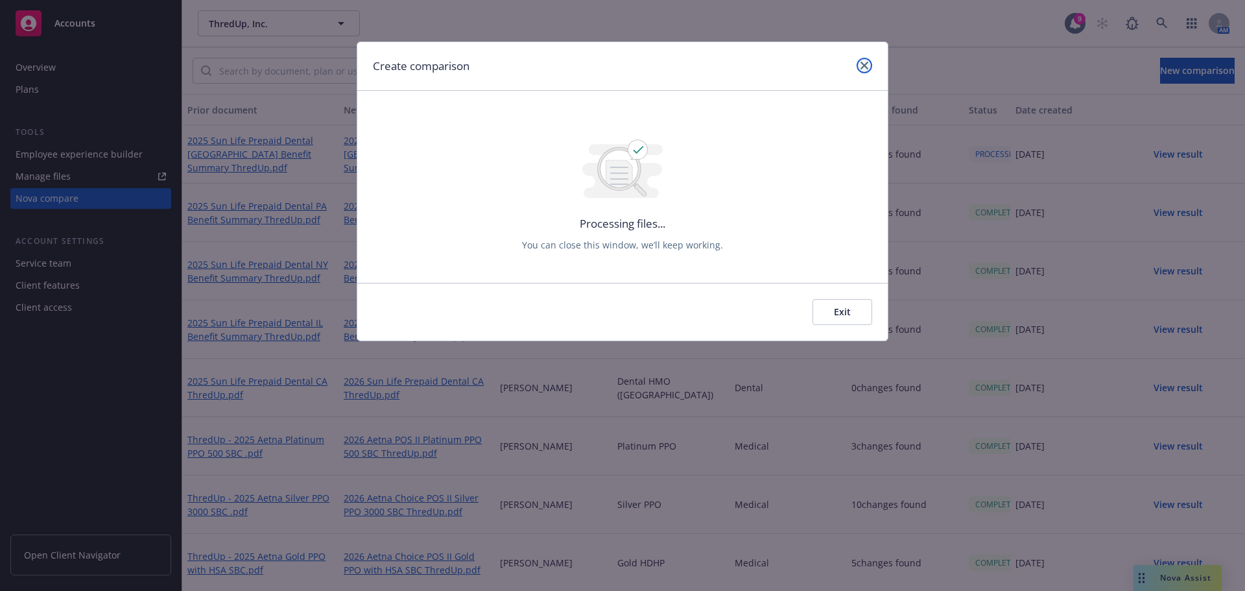
click at [864, 64] on icon "close" at bounding box center [864, 66] width 8 height 8
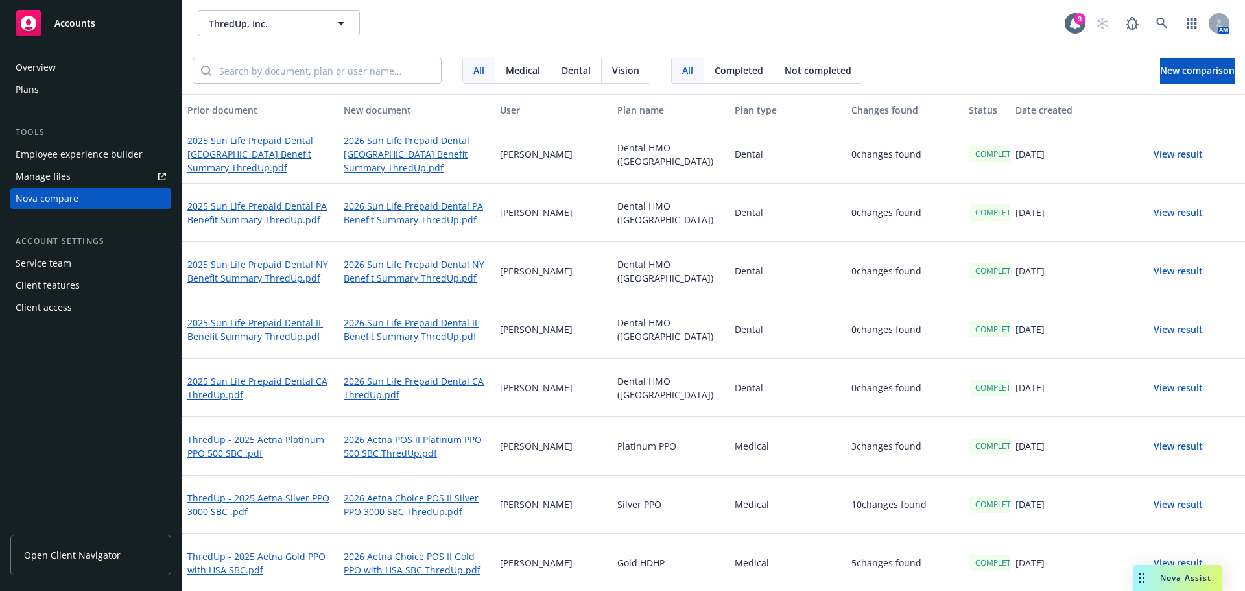
click at [1159, 154] on button "View result" at bounding box center [1178, 154] width 91 height 26
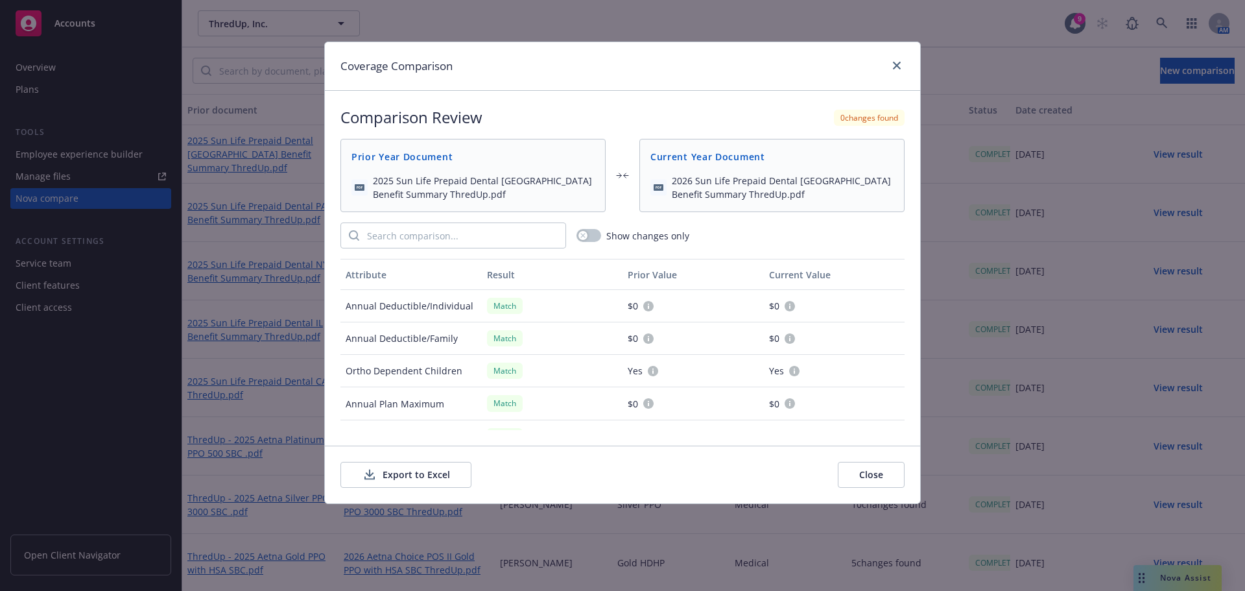
click at [436, 470] on button "Export to Excel" at bounding box center [405, 475] width 131 height 26
click at [895, 71] on link "close" at bounding box center [897, 66] width 16 height 16
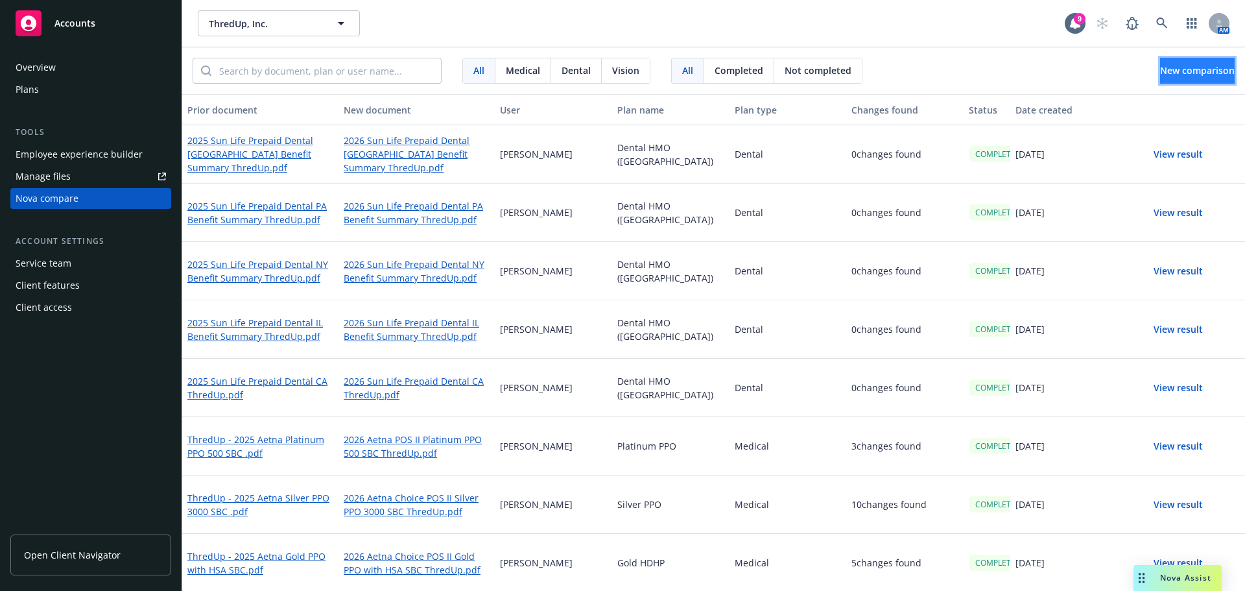
click at [1179, 71] on span "New comparison" at bounding box center [1197, 70] width 75 height 12
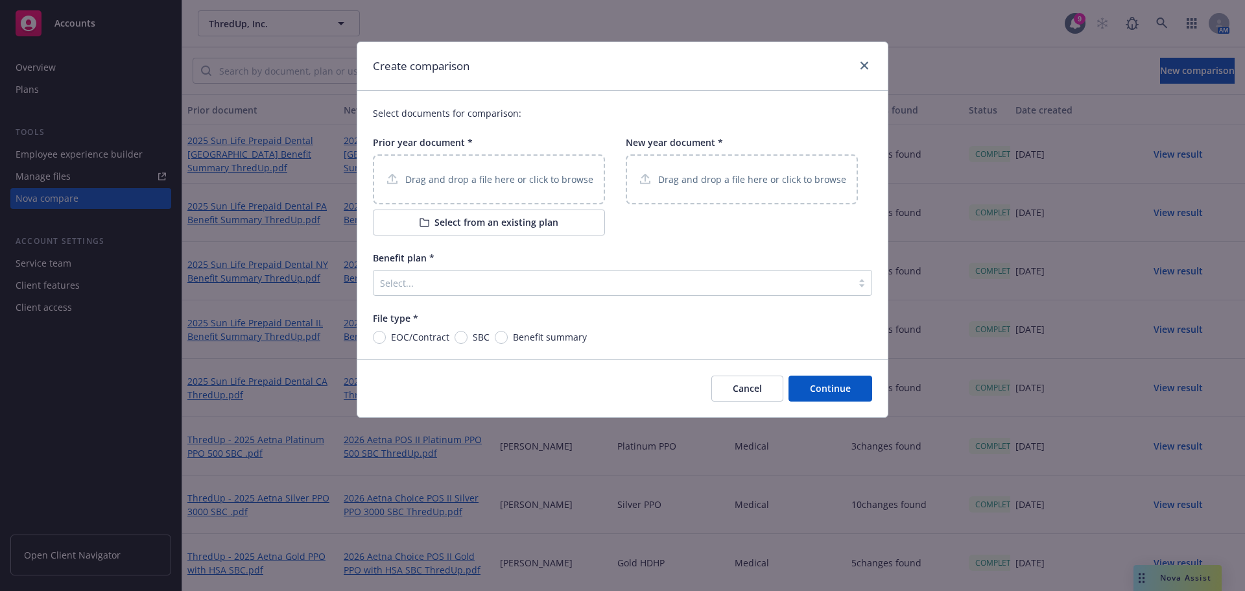
click at [472, 182] on p "Drag and drop a file here or click to browse" at bounding box center [499, 179] width 188 height 14
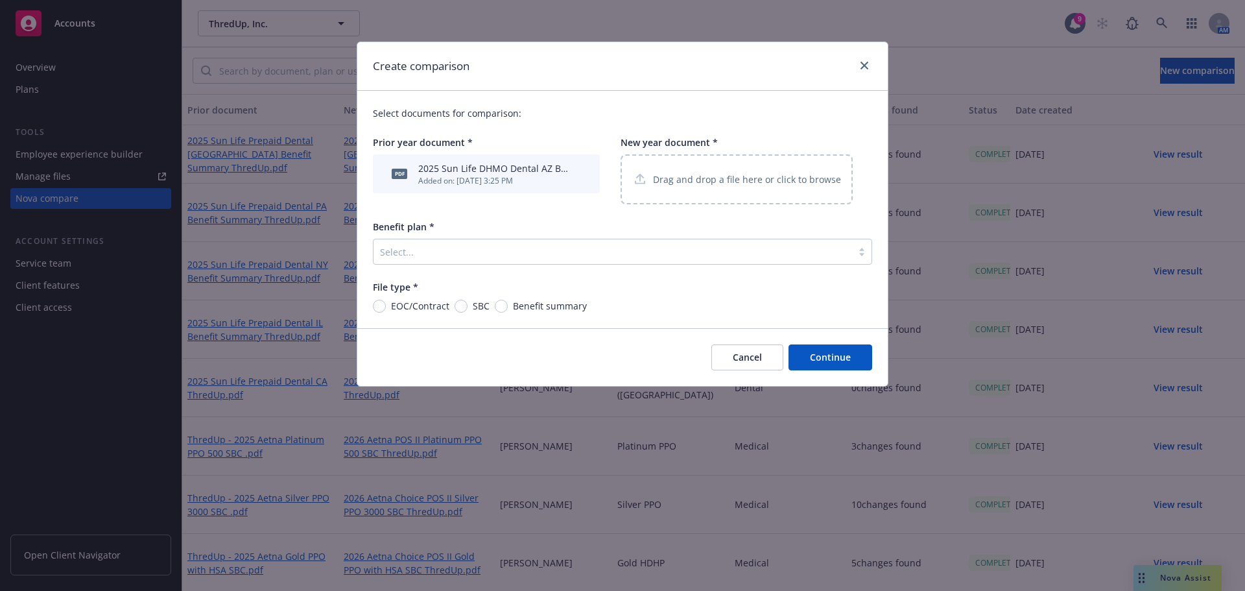
click at [701, 178] on p "Drag and drop a file here or click to browse" at bounding box center [747, 179] width 188 height 14
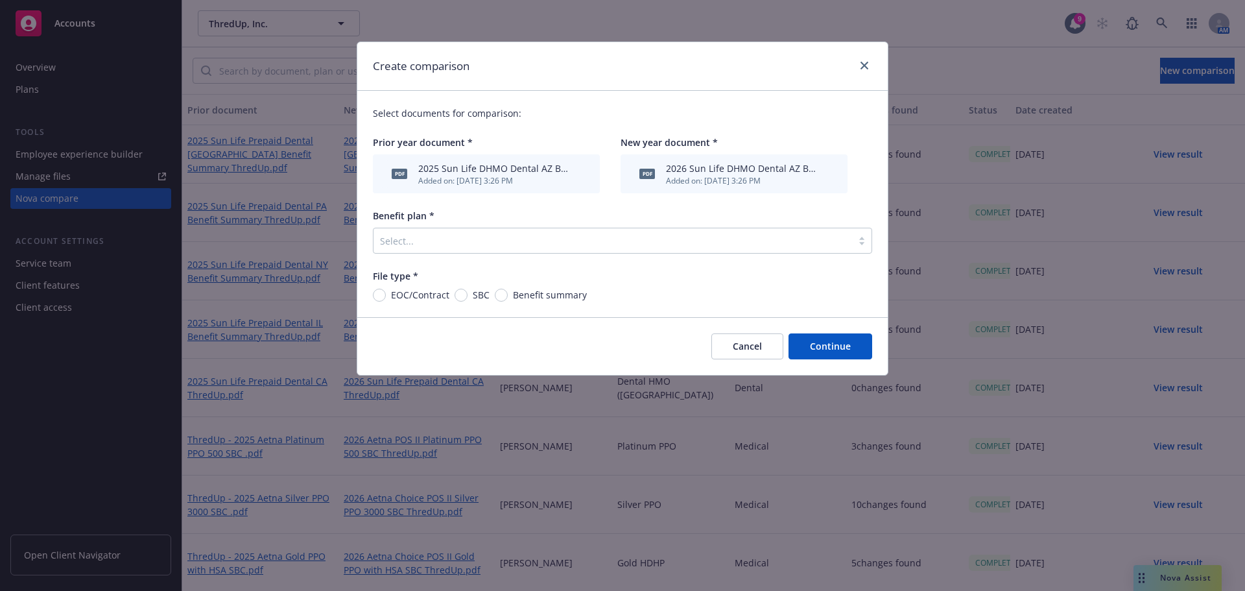
click at [402, 241] on div at bounding box center [612, 241] width 465 height 16
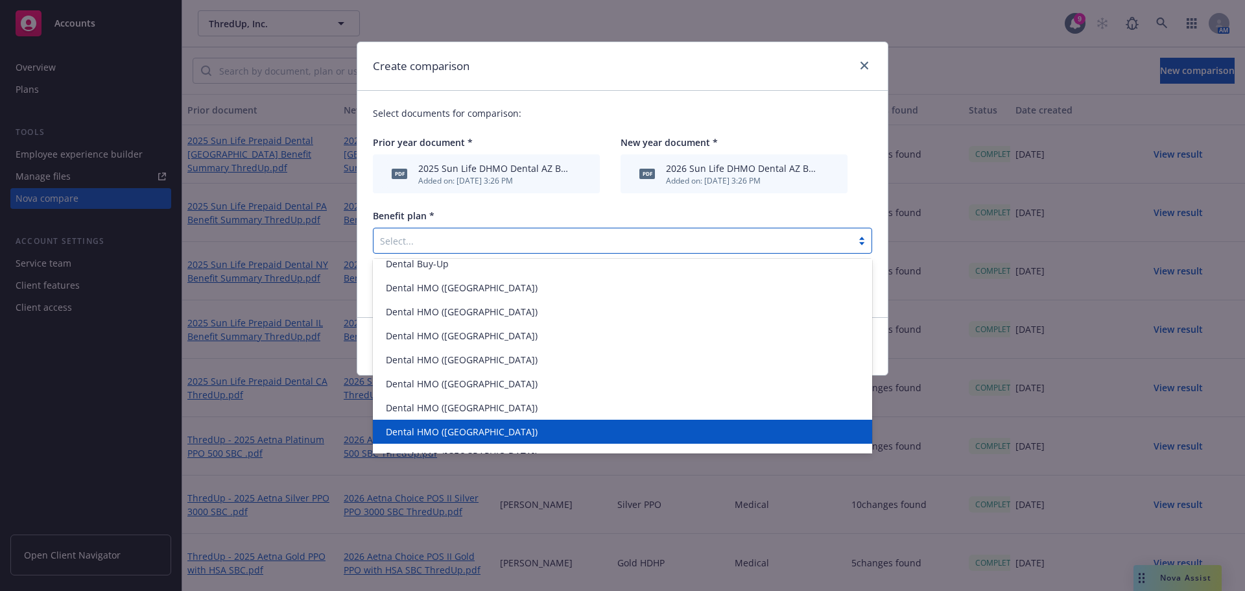
scroll to position [185, 0]
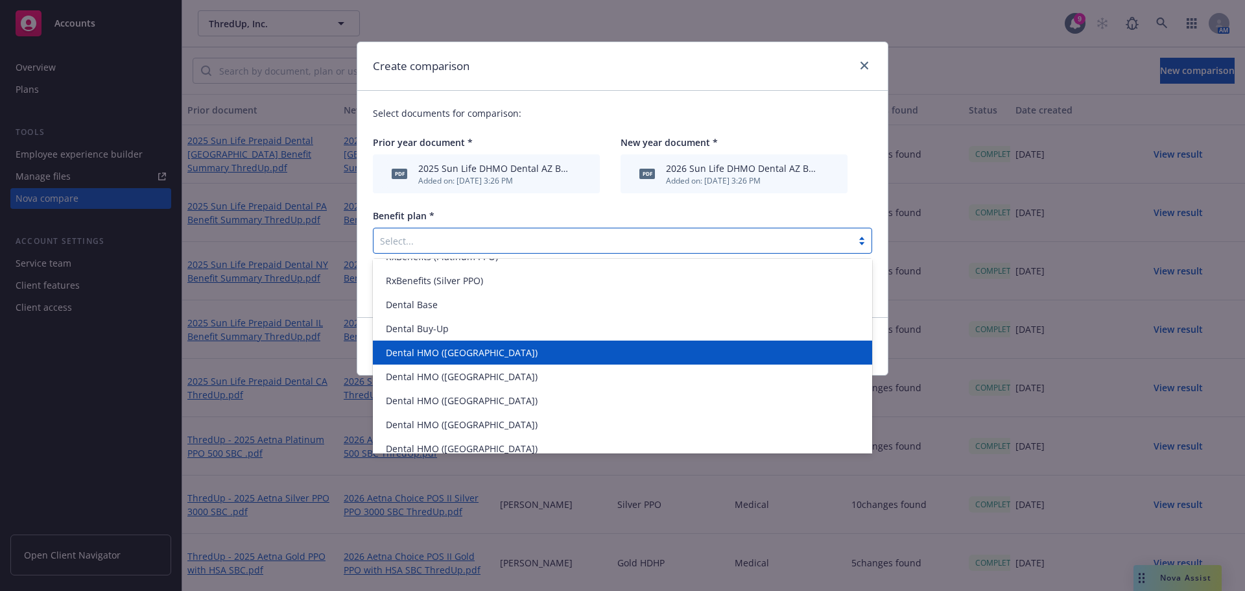
click at [473, 349] on div "Dental HMO ([GEOGRAPHIC_DATA])" at bounding box center [623, 353] width 484 height 14
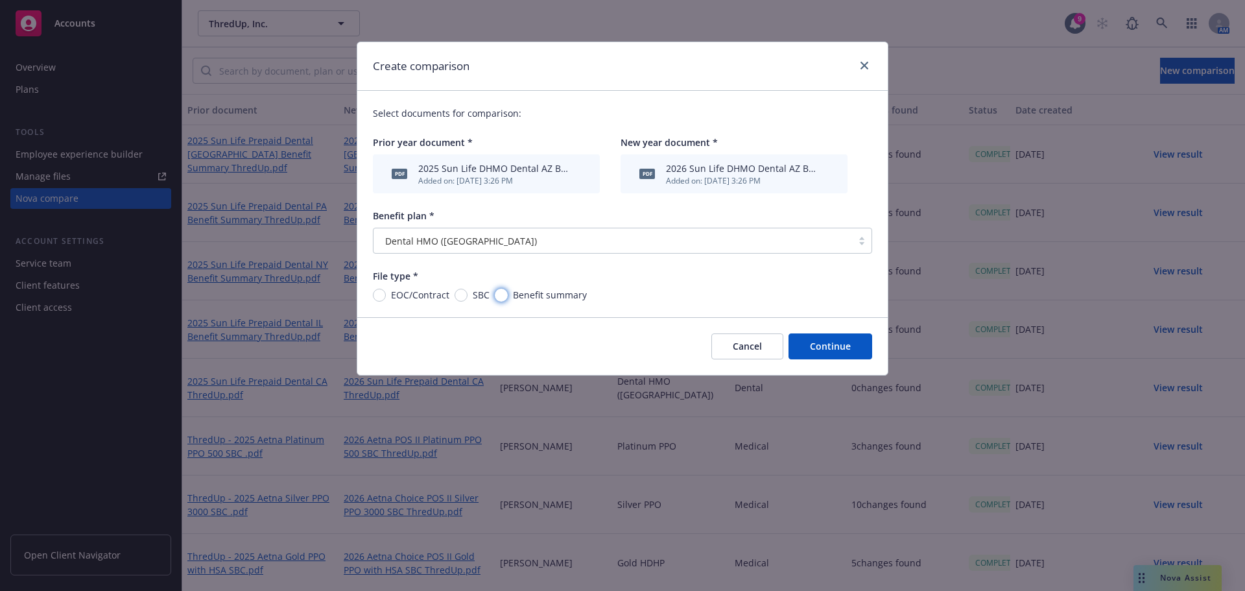
click at [499, 295] on input "Benefit summary" at bounding box center [501, 294] width 13 height 13
radio input "true"
click at [836, 346] on button "Continue" at bounding box center [830, 346] width 84 height 26
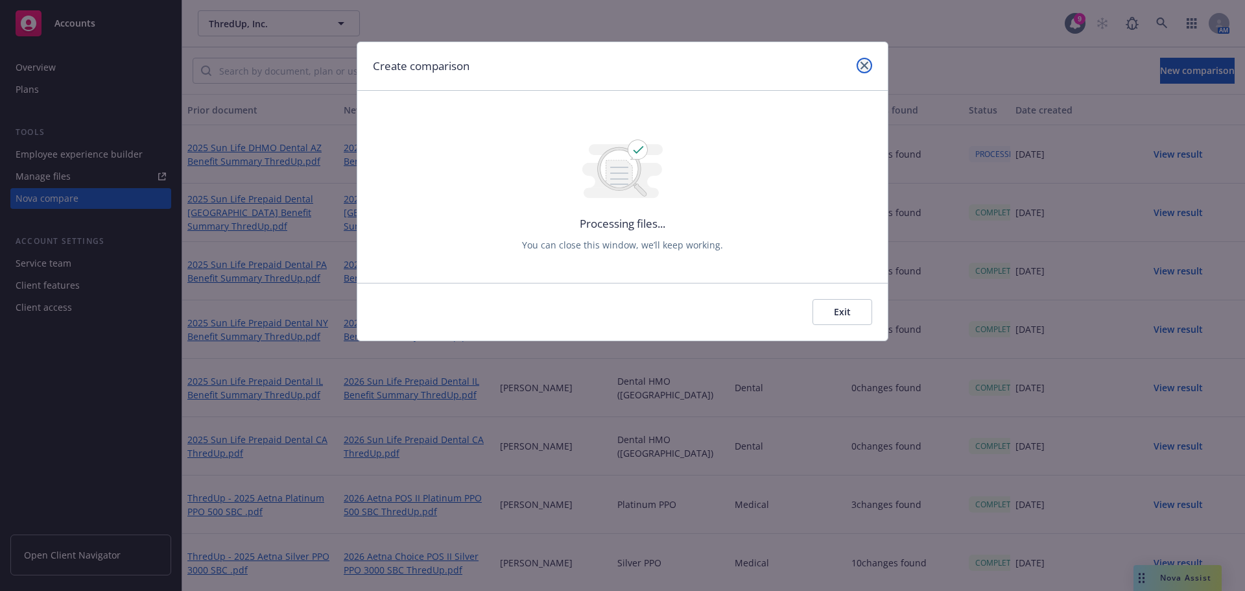
click at [860, 62] on icon "close" at bounding box center [864, 66] width 8 height 8
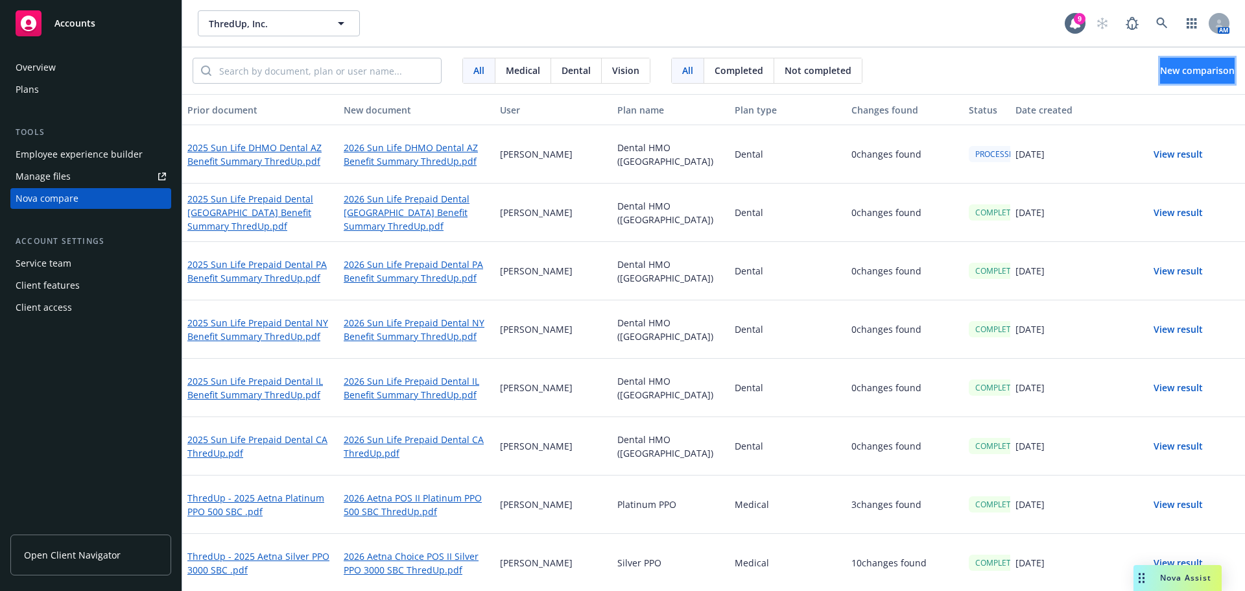
click at [1191, 64] on span "New comparison" at bounding box center [1197, 70] width 75 height 12
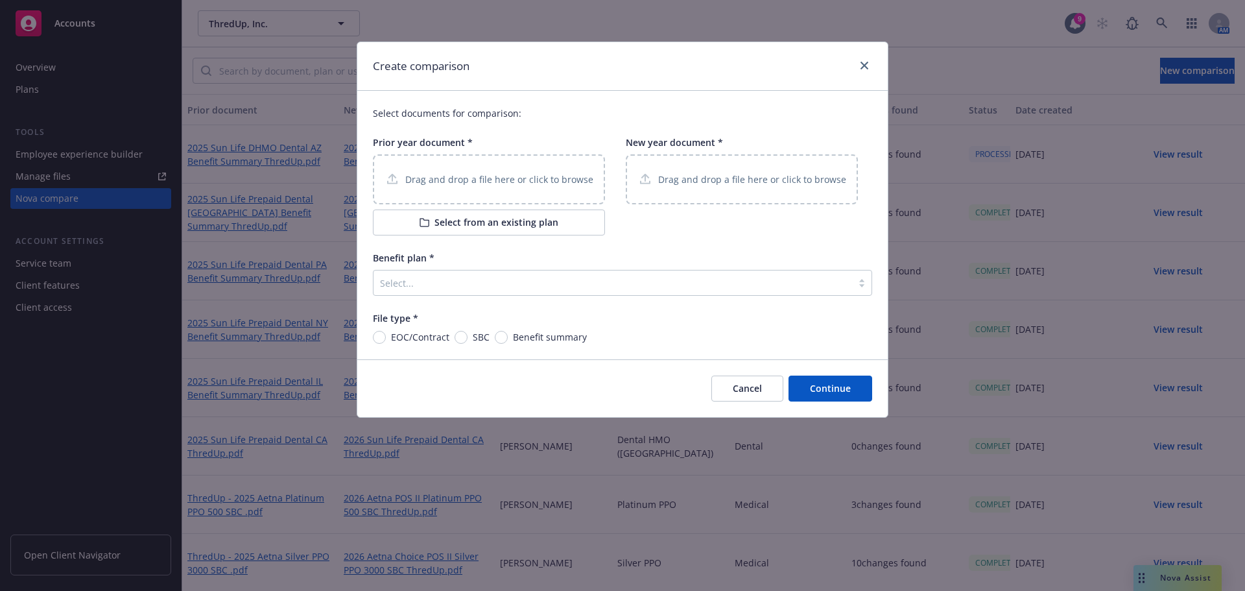
click at [479, 167] on div "Drag and drop a file here or click to browse" at bounding box center [489, 179] width 232 height 50
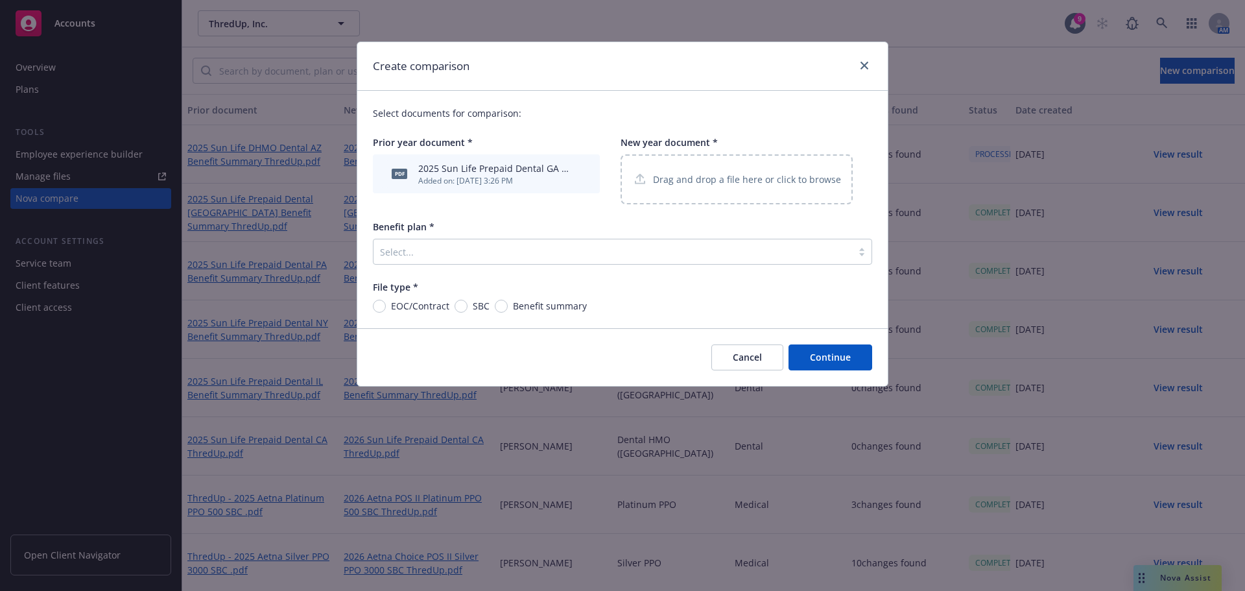
click at [694, 180] on p "Drag and drop a file here or click to browse" at bounding box center [747, 179] width 188 height 14
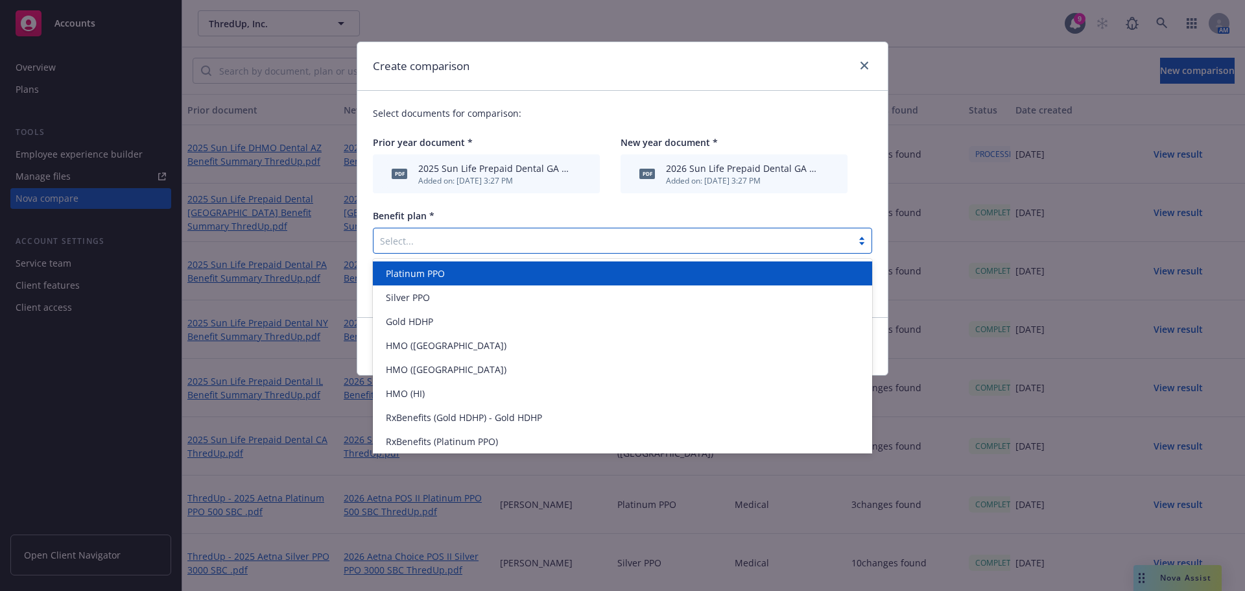
click at [407, 243] on div at bounding box center [612, 241] width 465 height 16
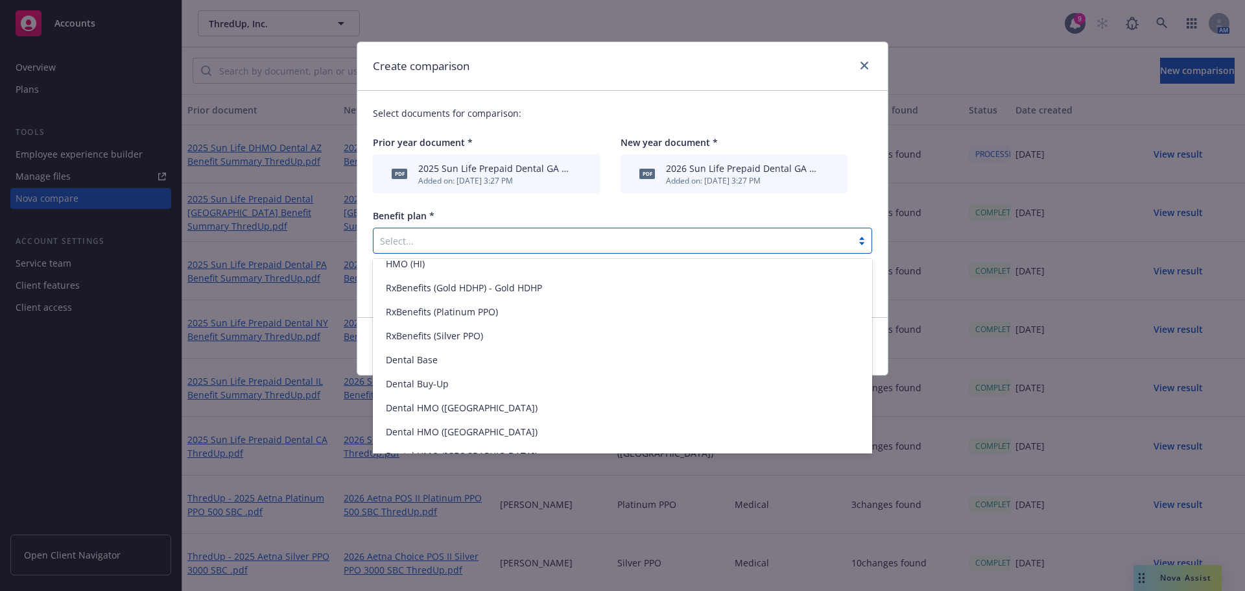
scroll to position [259, 0]
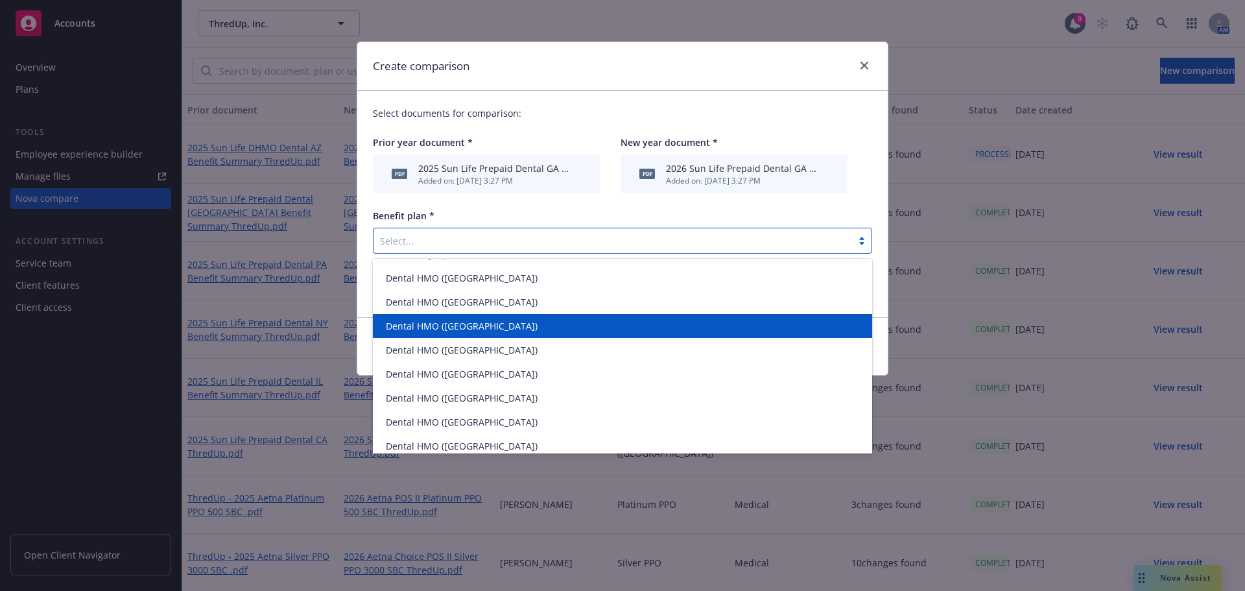
click at [459, 329] on div "Dental HMO ([GEOGRAPHIC_DATA])" at bounding box center [623, 326] width 484 height 14
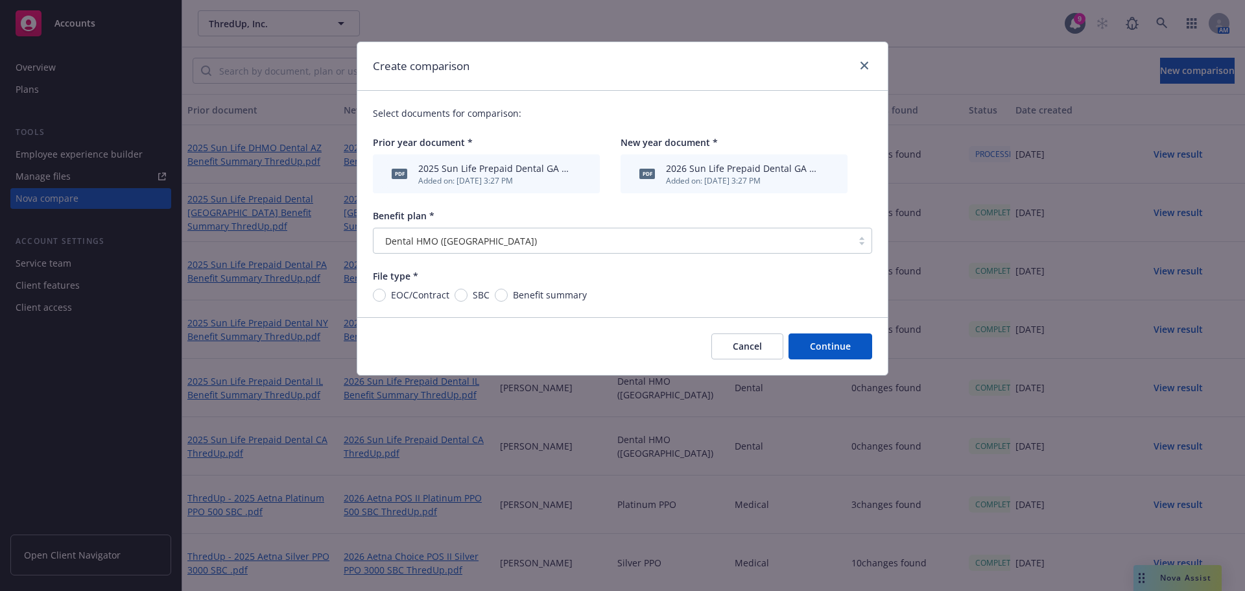
click at [491, 298] on div "EOC/Contract SBC Benefit summary" at bounding box center [480, 295] width 214 height 14
click at [498, 298] on input "Benefit summary" at bounding box center [501, 294] width 13 height 13
radio input "true"
click at [846, 346] on button "Continue" at bounding box center [830, 346] width 84 height 26
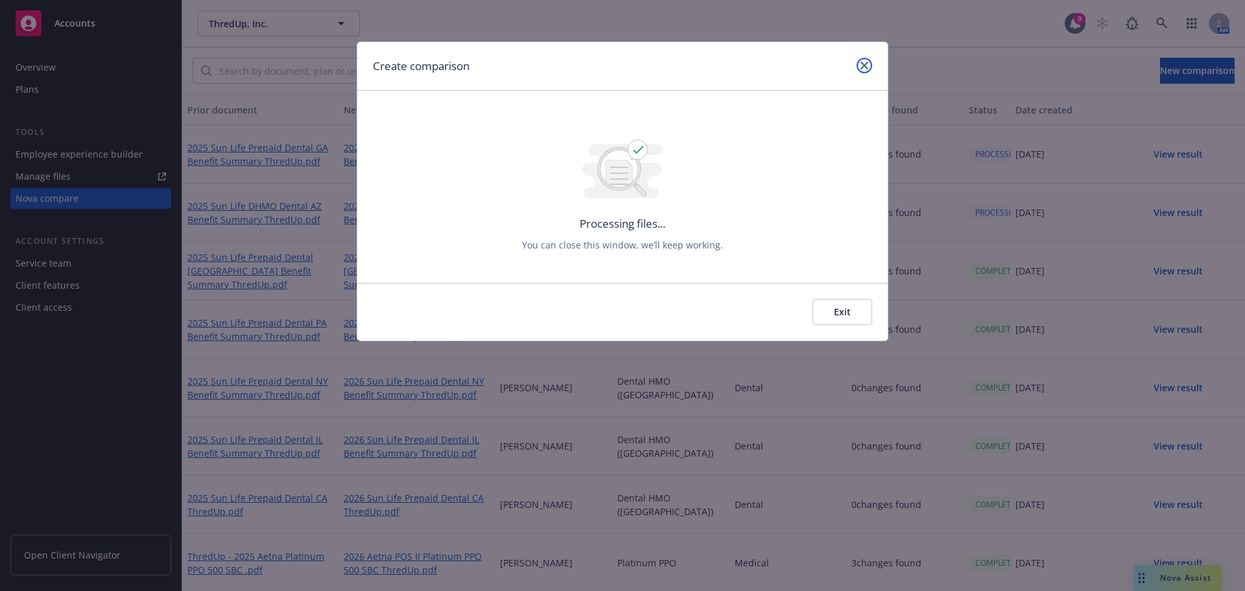
click at [861, 65] on icon "close" at bounding box center [864, 66] width 8 height 8
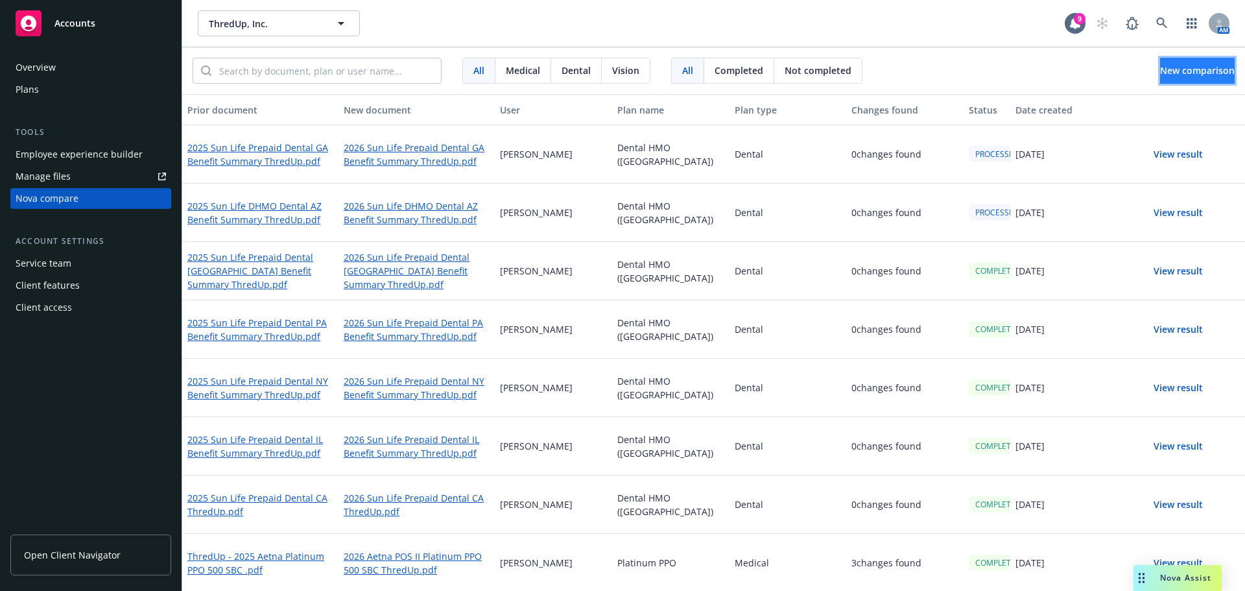
click at [1177, 69] on span "New comparison" at bounding box center [1197, 70] width 75 height 12
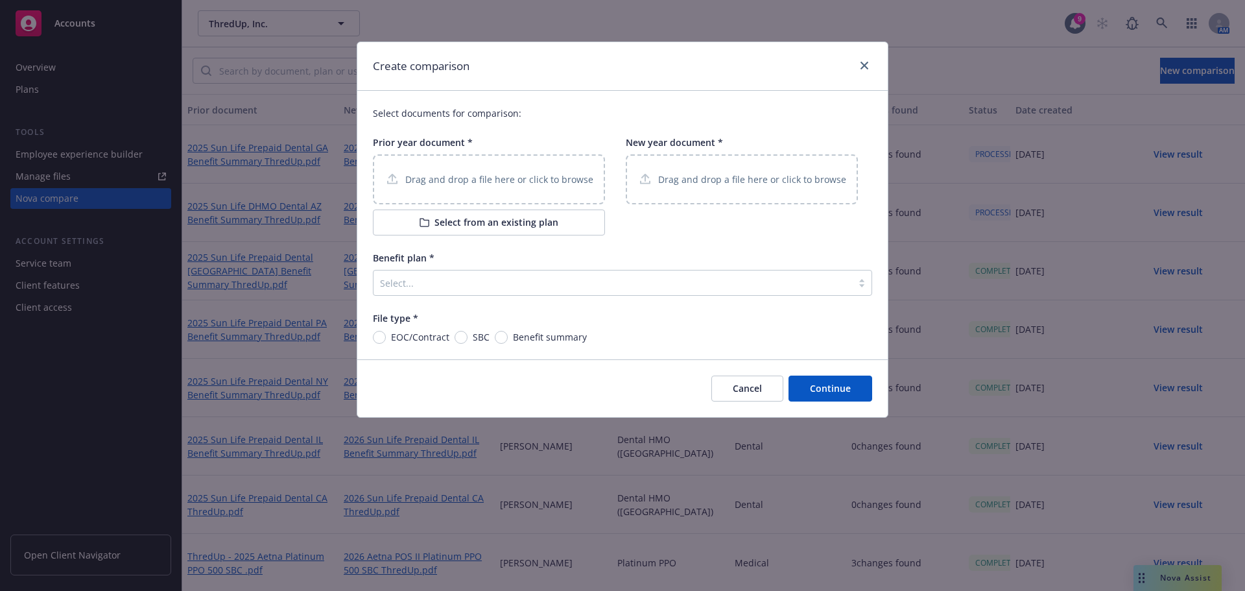
click at [493, 179] on p "Drag and drop a file here or click to browse" at bounding box center [499, 179] width 188 height 14
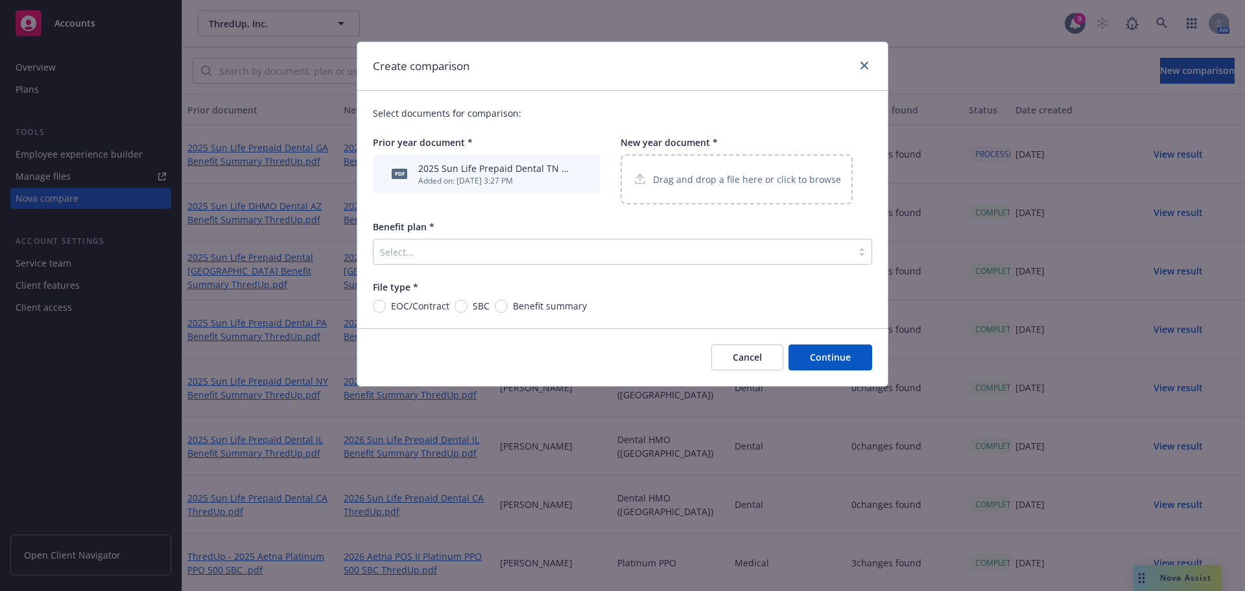
drag, startPoint x: 722, startPoint y: 187, endPoint x: 705, endPoint y: 220, distance: 36.8
click at [722, 187] on div "Drag and drop a file here or click to browse" at bounding box center [736, 179] width 209 height 16
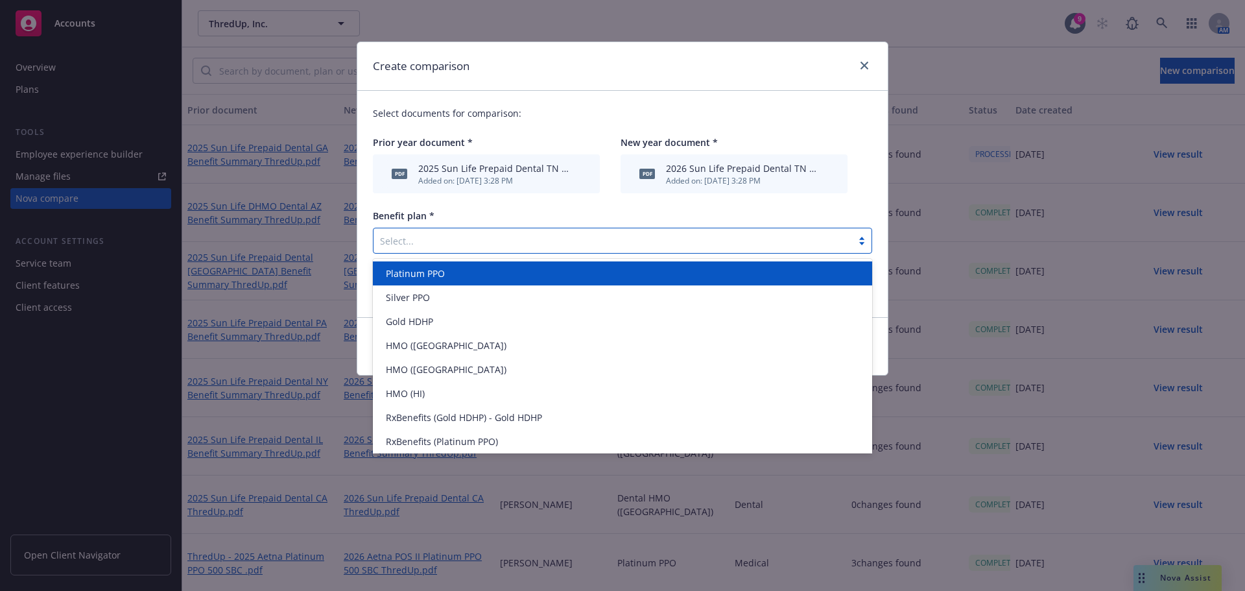
click at [433, 237] on div at bounding box center [612, 241] width 465 height 16
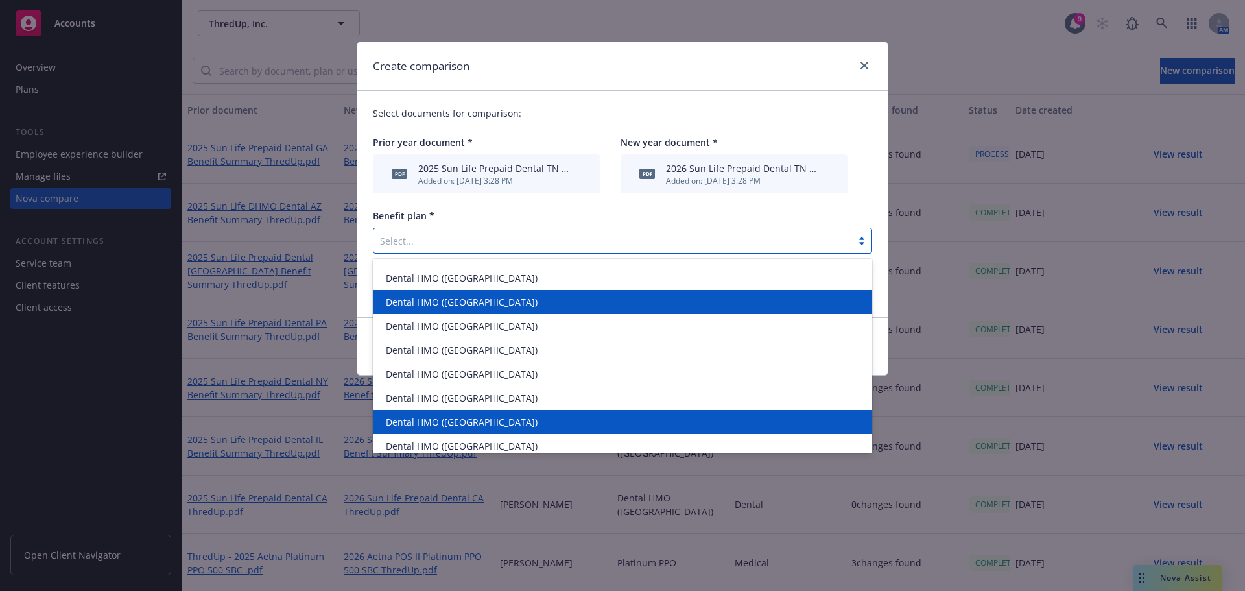
scroll to position [314, 0]
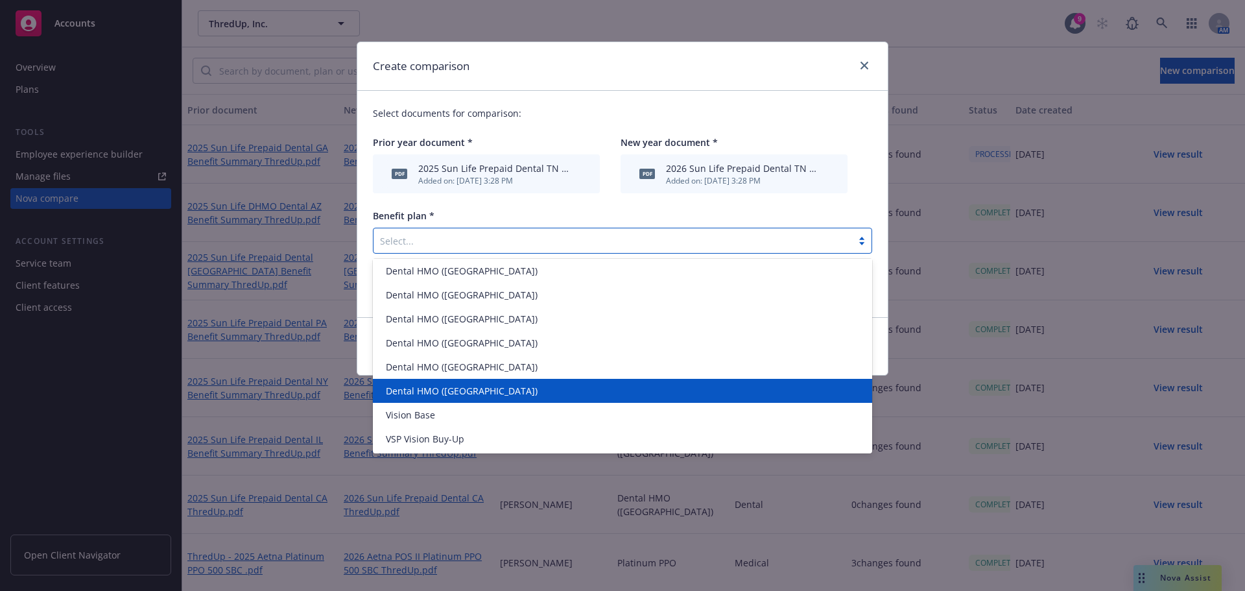
click at [472, 386] on div "Dental HMO ([GEOGRAPHIC_DATA])" at bounding box center [623, 391] width 484 height 14
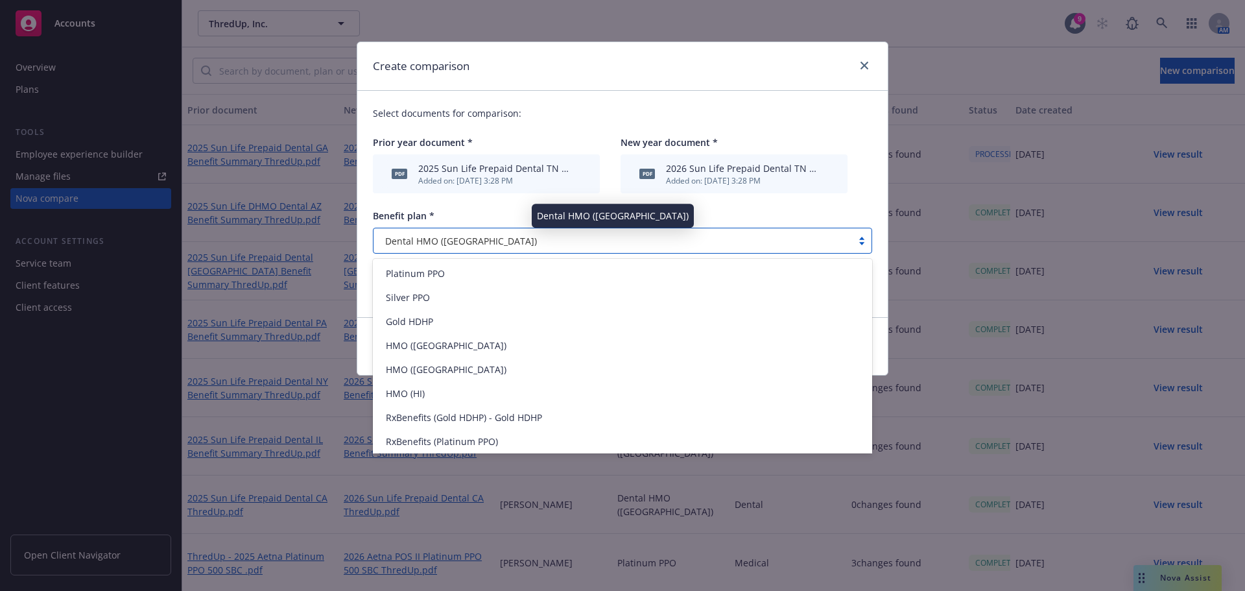
click at [461, 247] on div "Dental HMO ([GEOGRAPHIC_DATA])" at bounding box center [612, 241] width 465 height 14
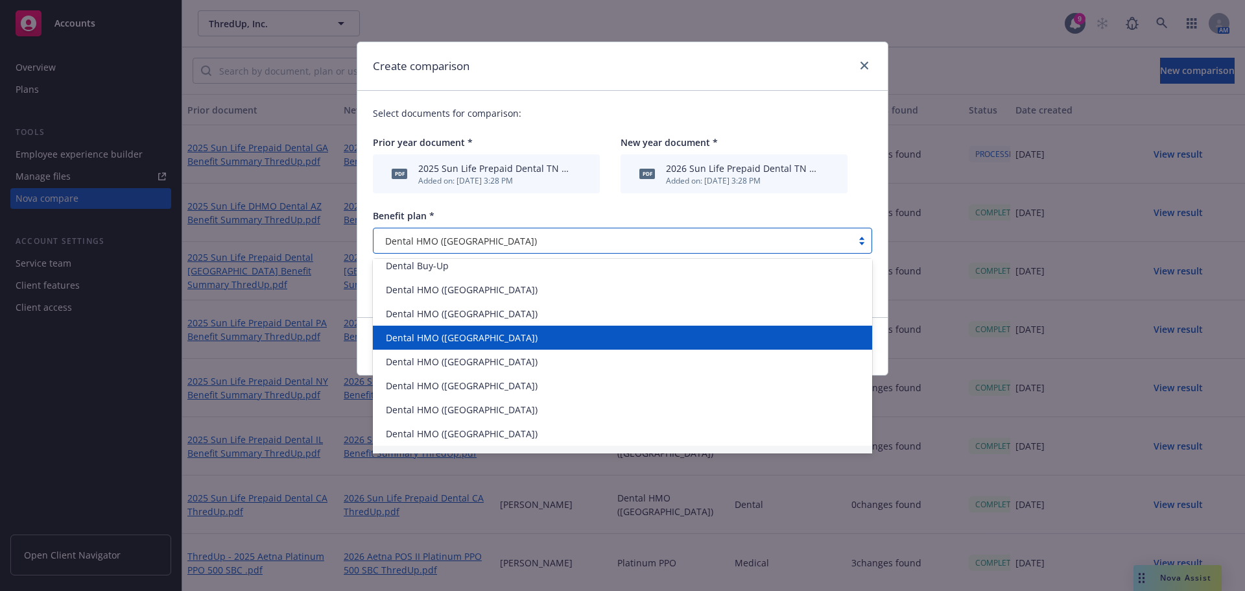
scroll to position [259, 0]
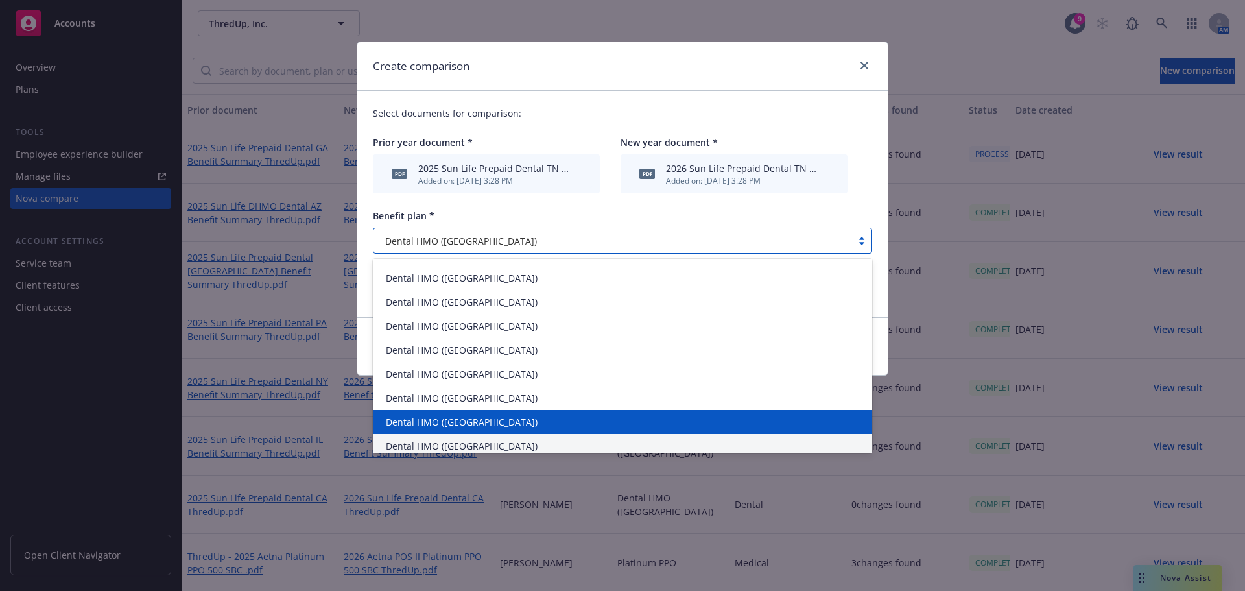
click at [475, 419] on div "Dental HMO ([GEOGRAPHIC_DATA])" at bounding box center [623, 422] width 484 height 14
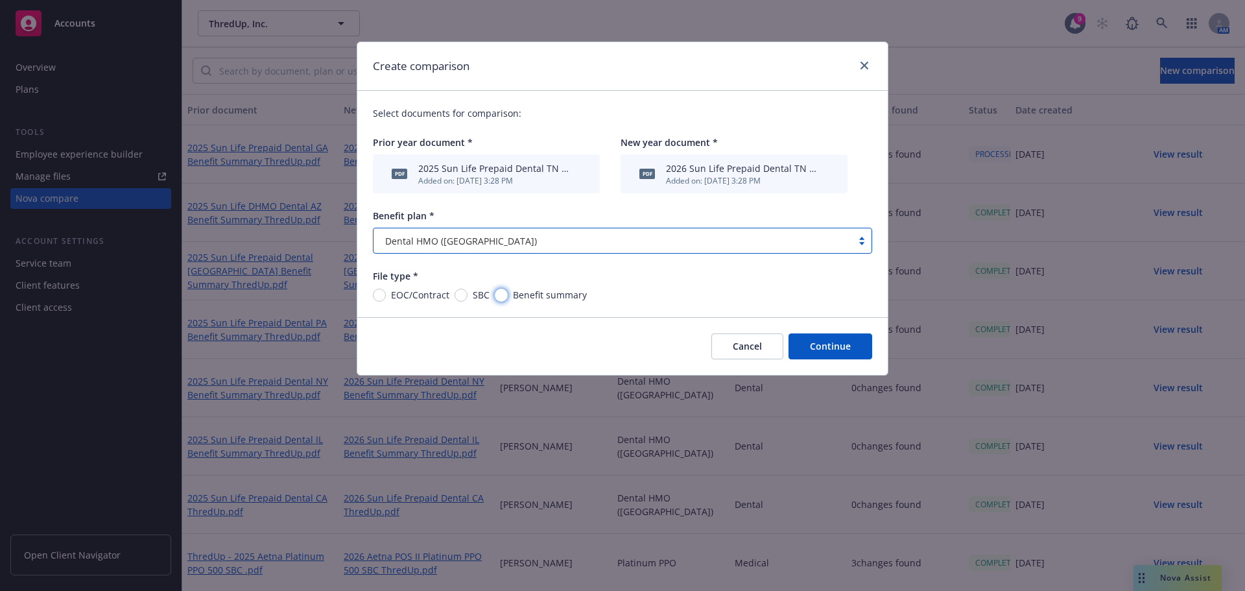
click at [500, 296] on input "Benefit summary" at bounding box center [501, 294] width 13 height 13
radio input "true"
click at [838, 349] on button "Continue" at bounding box center [830, 346] width 84 height 26
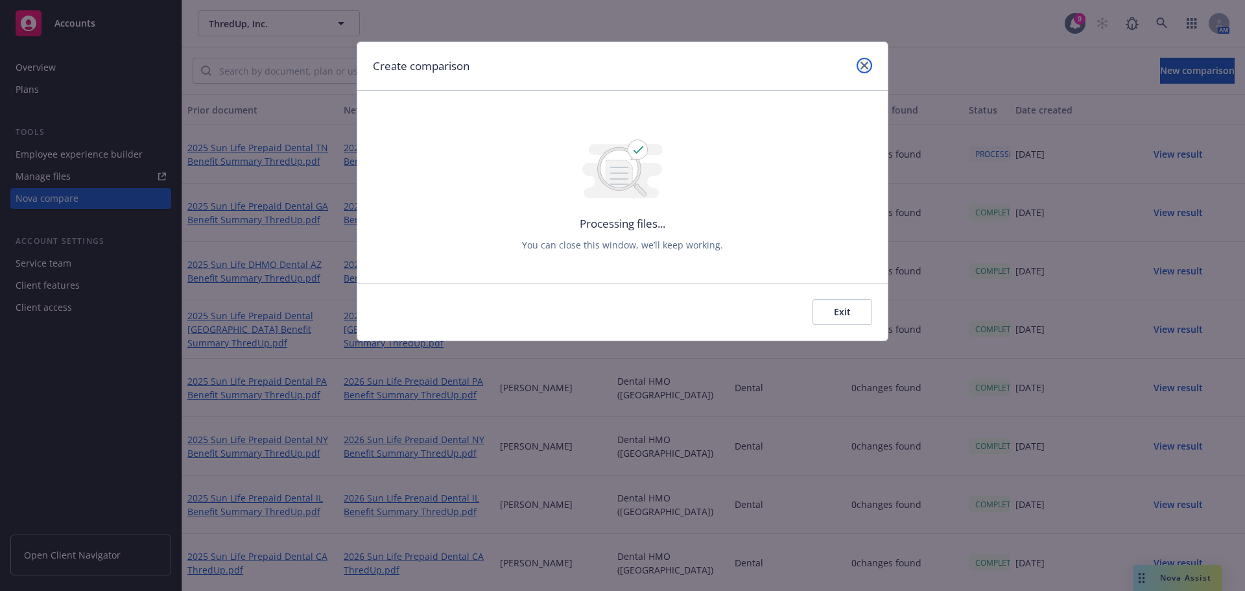
click at [865, 65] on icon "close" at bounding box center [864, 66] width 8 height 8
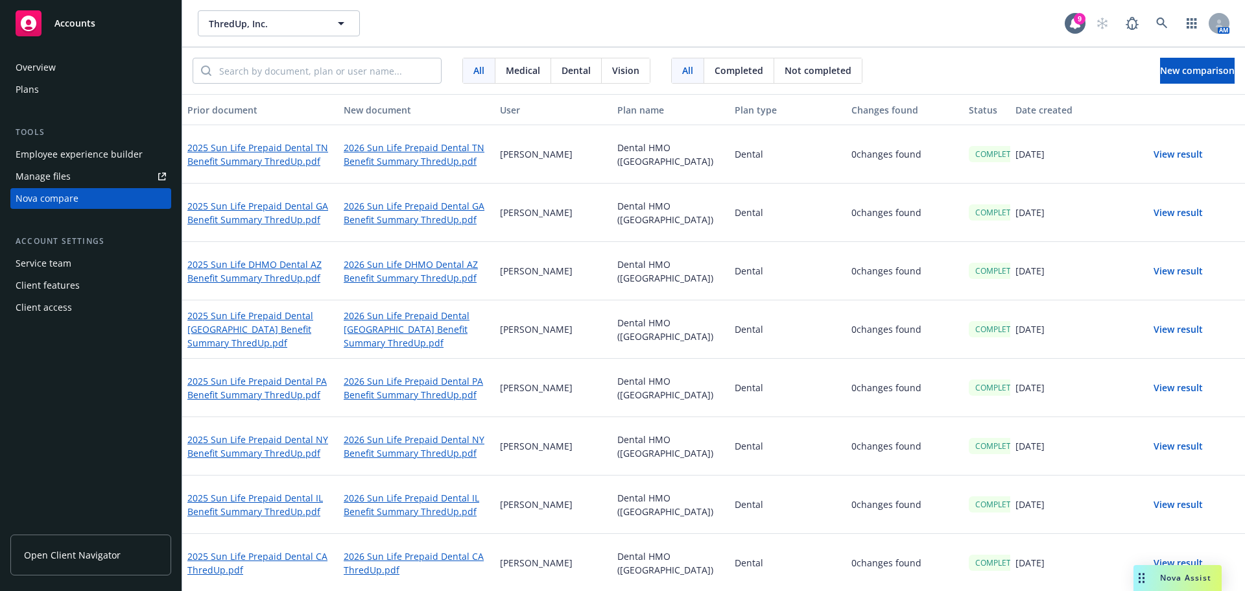
click at [1166, 273] on button "View result" at bounding box center [1178, 271] width 91 height 26
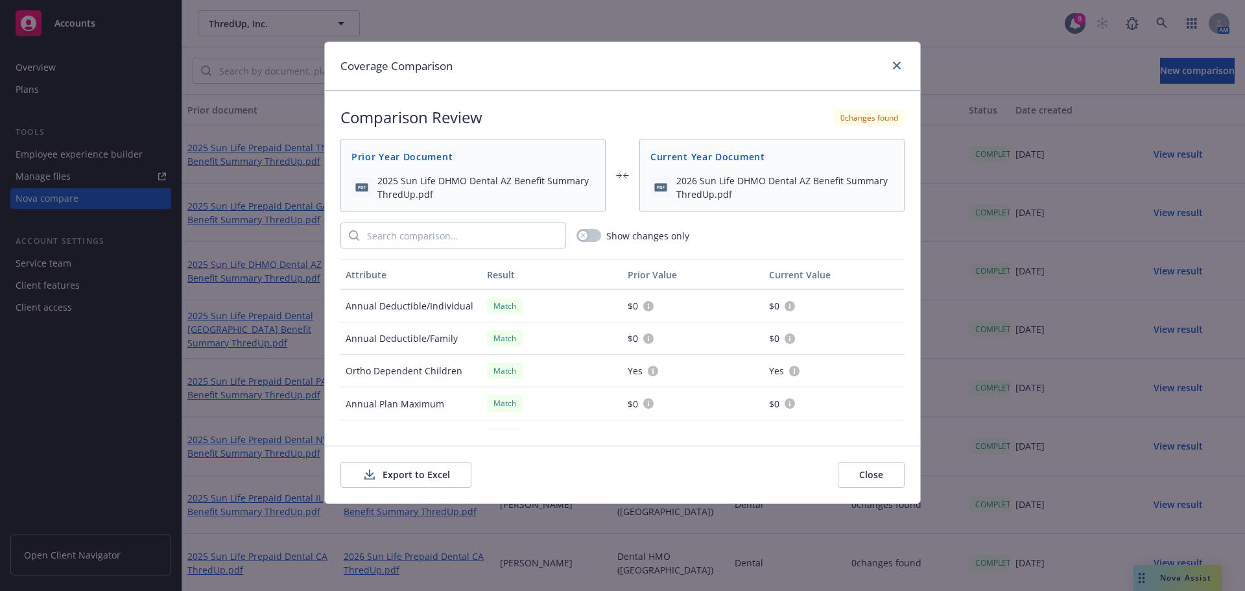
click at [408, 477] on button "Export to Excel" at bounding box center [405, 475] width 131 height 26
click at [893, 62] on icon "close" at bounding box center [897, 66] width 8 height 8
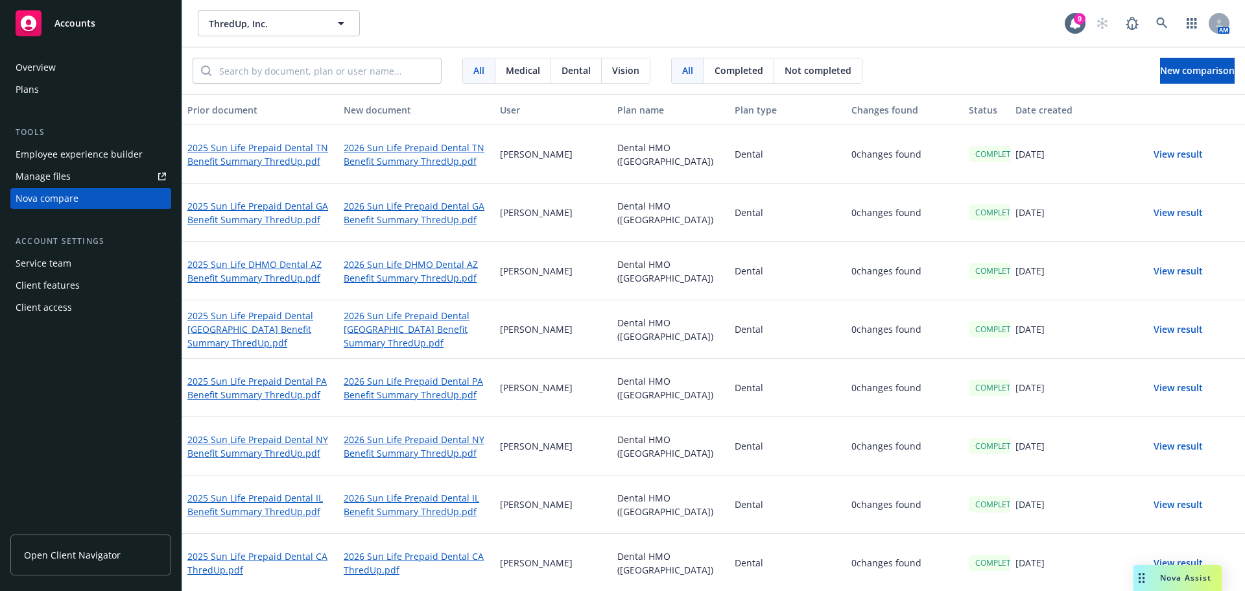
click at [1181, 212] on button "View result" at bounding box center [1178, 213] width 91 height 26
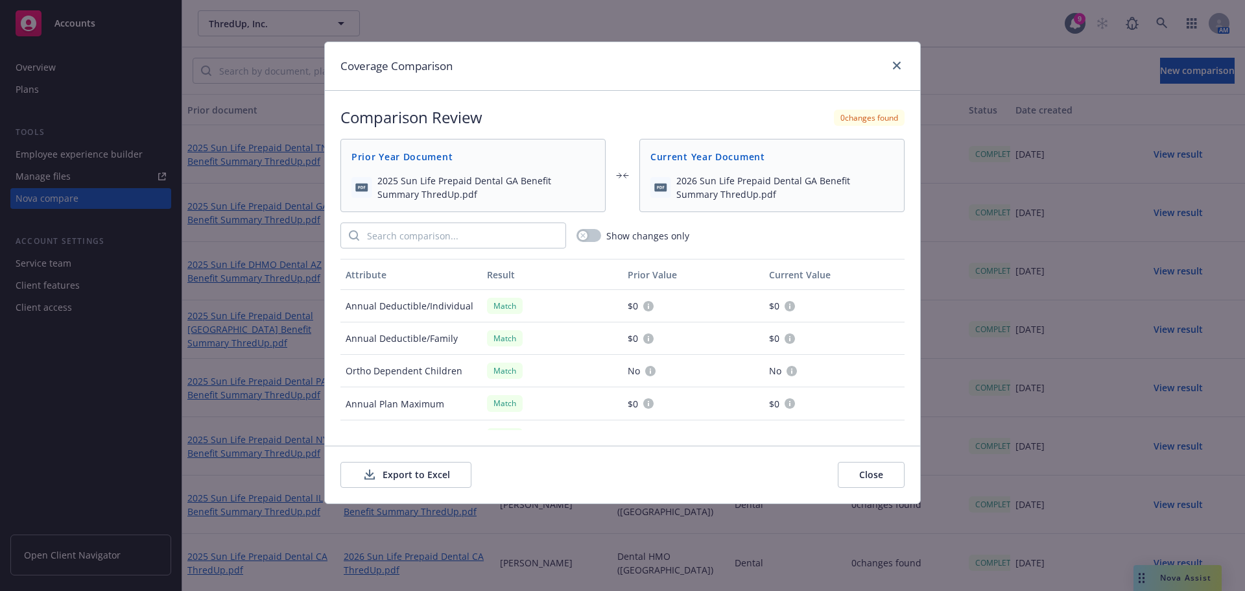
click at [392, 477] on button "Export to Excel" at bounding box center [405, 475] width 131 height 26
click at [901, 67] on link "close" at bounding box center [897, 66] width 16 height 16
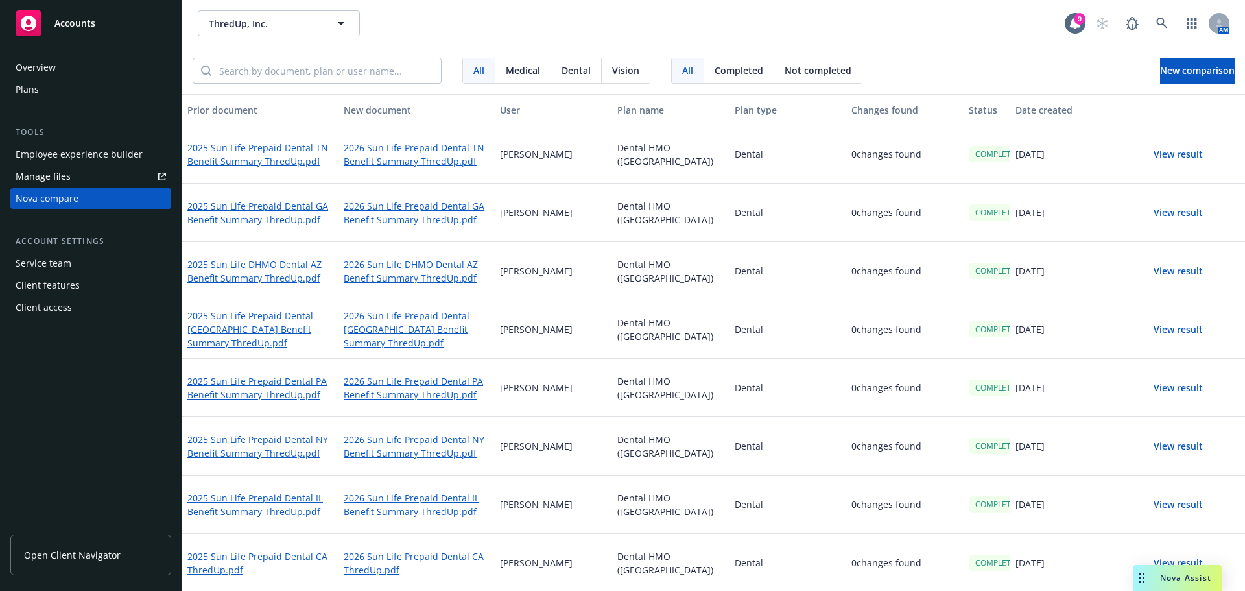
click at [1175, 151] on button "View result" at bounding box center [1178, 154] width 91 height 26
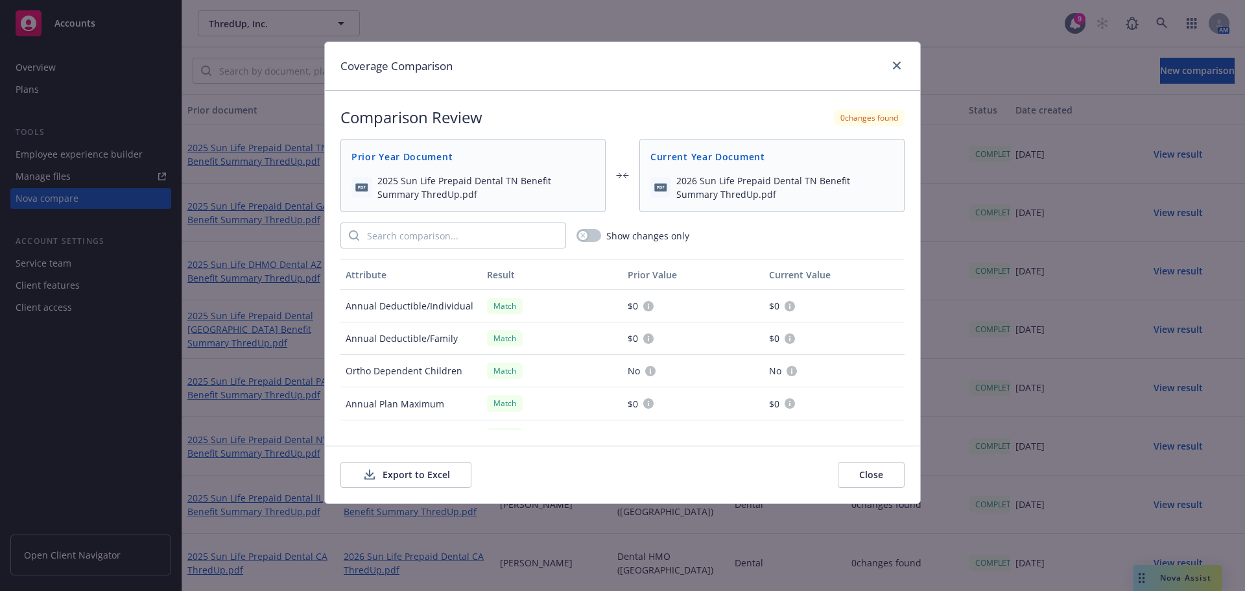
click at [403, 469] on button "Export to Excel" at bounding box center [405, 475] width 131 height 26
click at [893, 70] on link "close" at bounding box center [897, 66] width 16 height 16
